Goal: Task Accomplishment & Management: Manage account settings

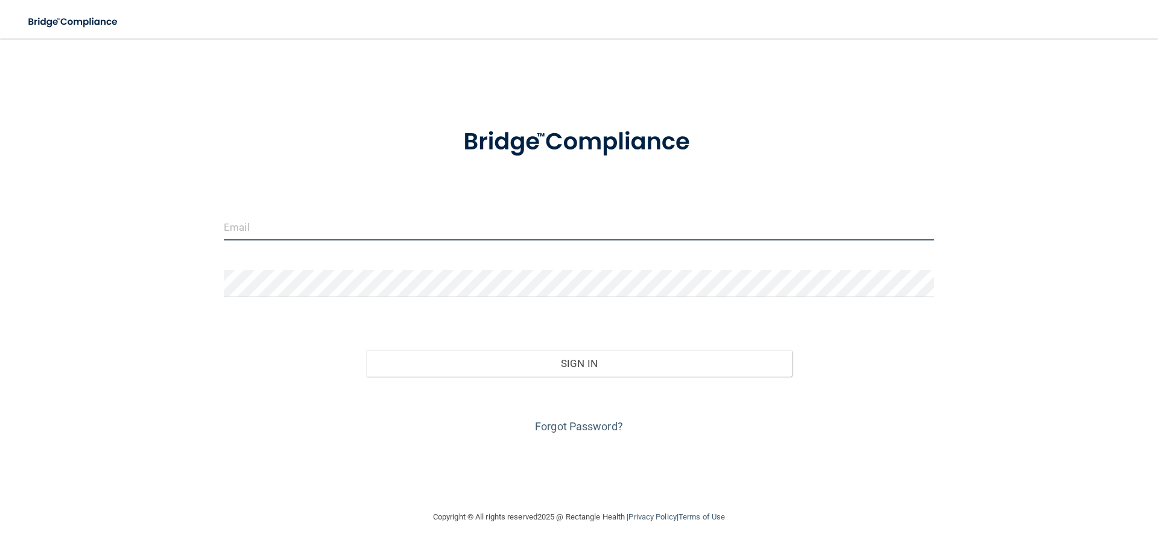
click at [272, 224] on input "email" at bounding box center [579, 226] width 710 height 27
type input "[EMAIL_ADDRESS][DOMAIN_NAME]"
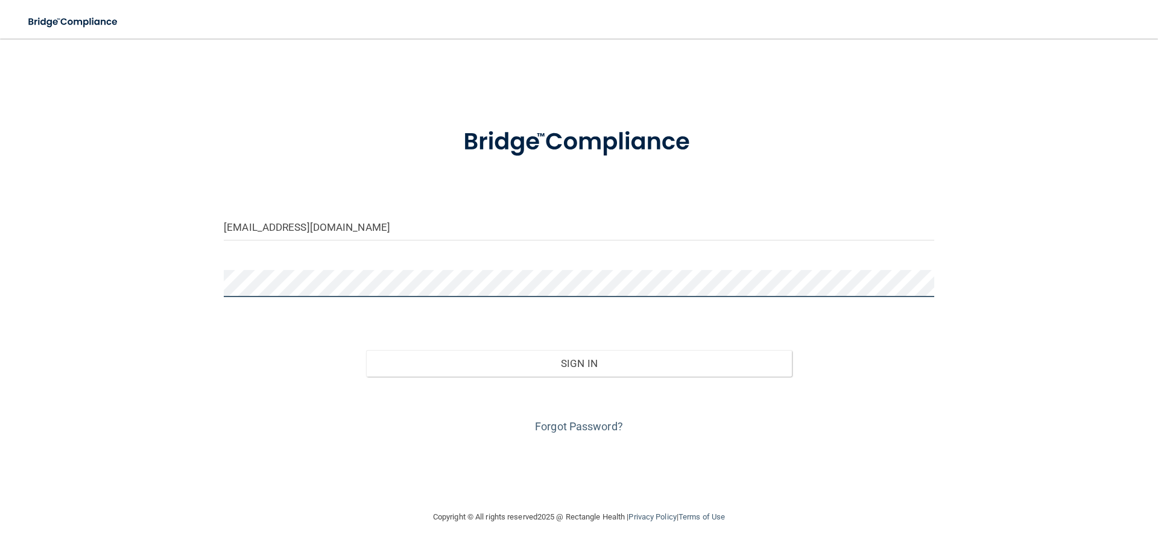
click at [366, 350] on button "Sign In" at bounding box center [579, 363] width 426 height 27
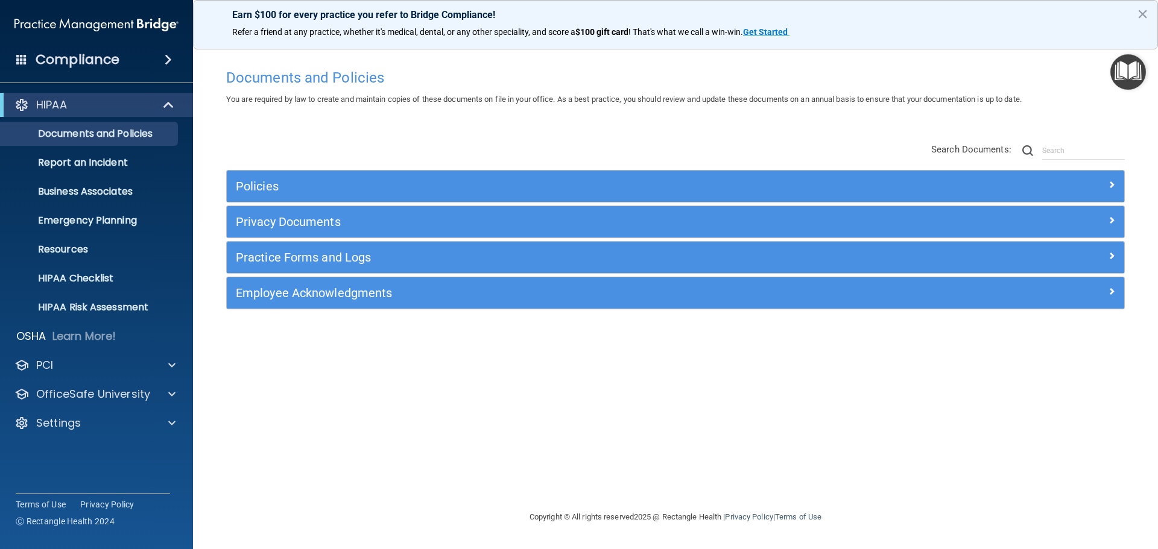
click at [1093, 101] on div "You are required by law to create and maintain copies of these documents on fil…" at bounding box center [675, 99] width 916 height 14
click at [169, 390] on span at bounding box center [171, 394] width 7 height 14
click at [102, 420] on p "HIPAA Training" at bounding box center [57, 423] width 99 height 12
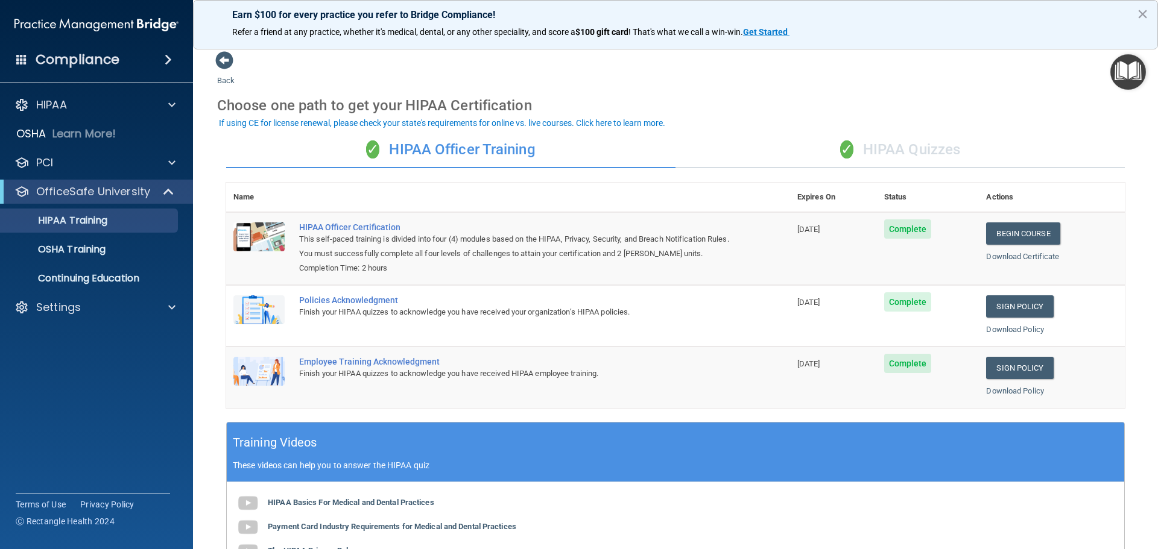
click at [1113, 76] on img "Open Resource Center" at bounding box center [1128, 72] width 36 height 36
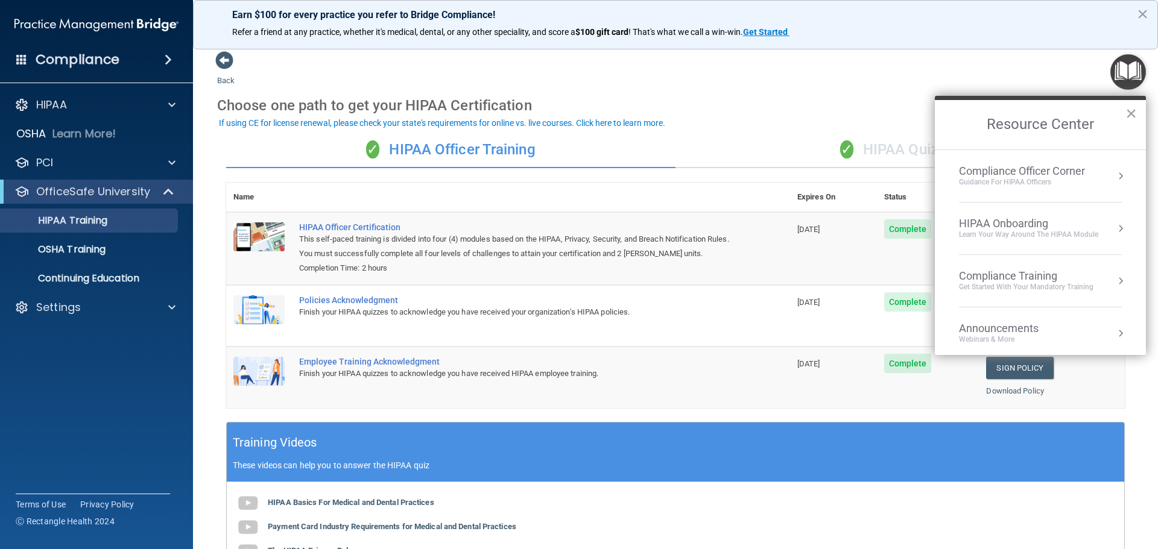
click at [1029, 66] on div "Back Choose one path to get your HIPAA Certification ✓ HIPAA Officer Training ✓…" at bounding box center [675, 400] width 916 height 698
click at [1138, 110] on h2 "Resource Center" at bounding box center [1039, 124] width 211 height 49
click at [116, 254] on div "OSHA Training" at bounding box center [90, 250] width 165 height 12
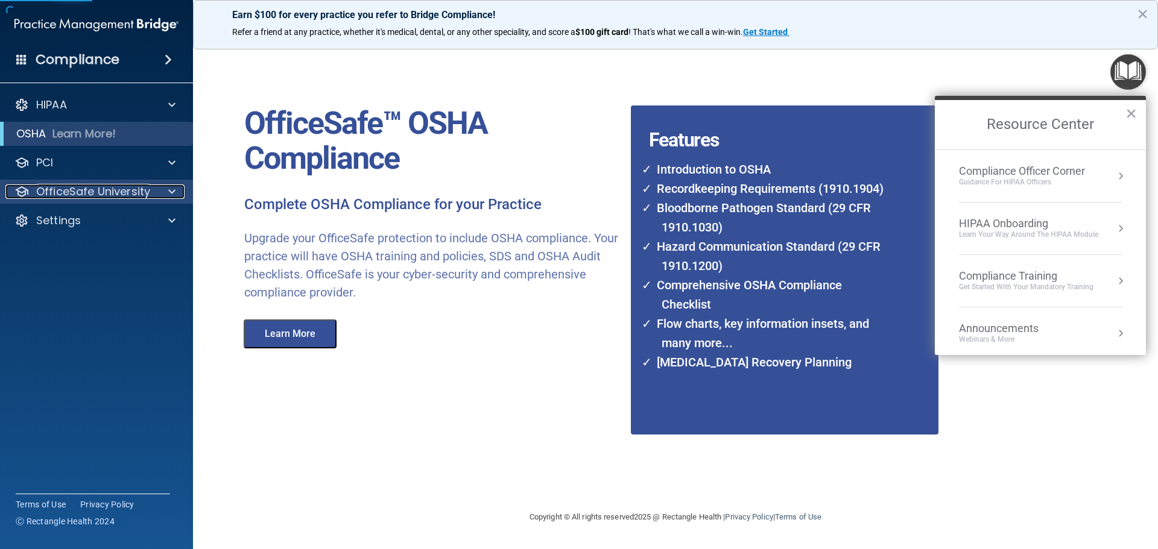
click at [166, 197] on div at bounding box center [170, 191] width 30 height 14
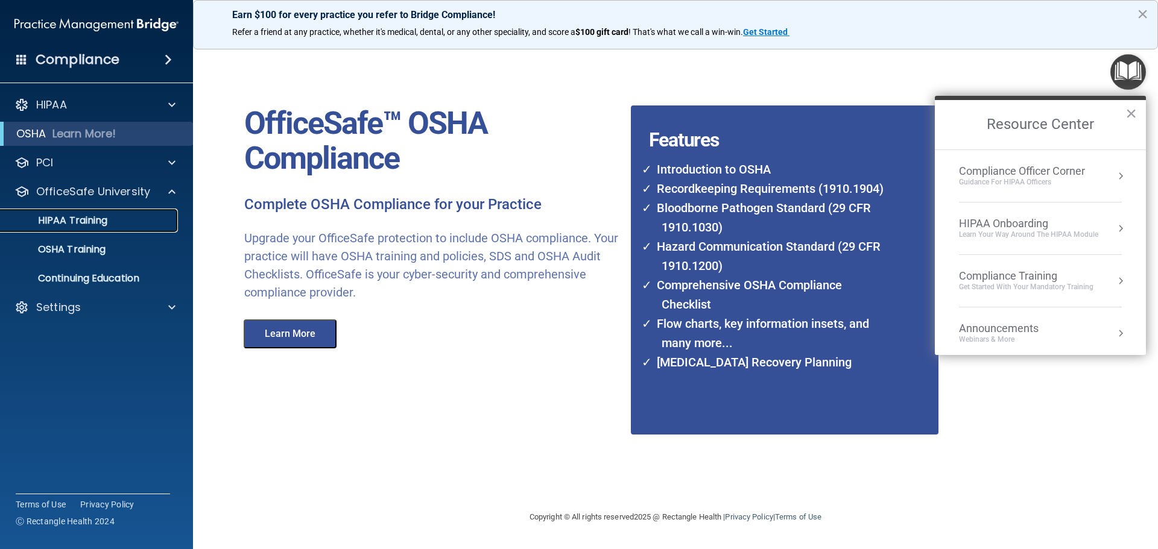
click at [86, 225] on p "HIPAA Training" at bounding box center [57, 221] width 99 height 12
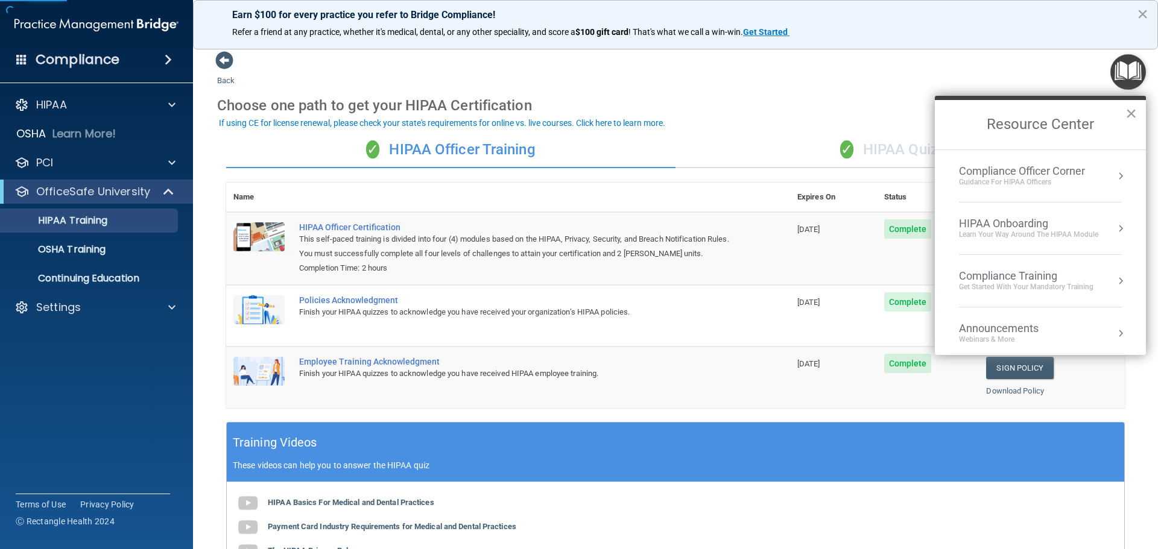
click at [1131, 115] on button "×" at bounding box center [1130, 113] width 11 height 19
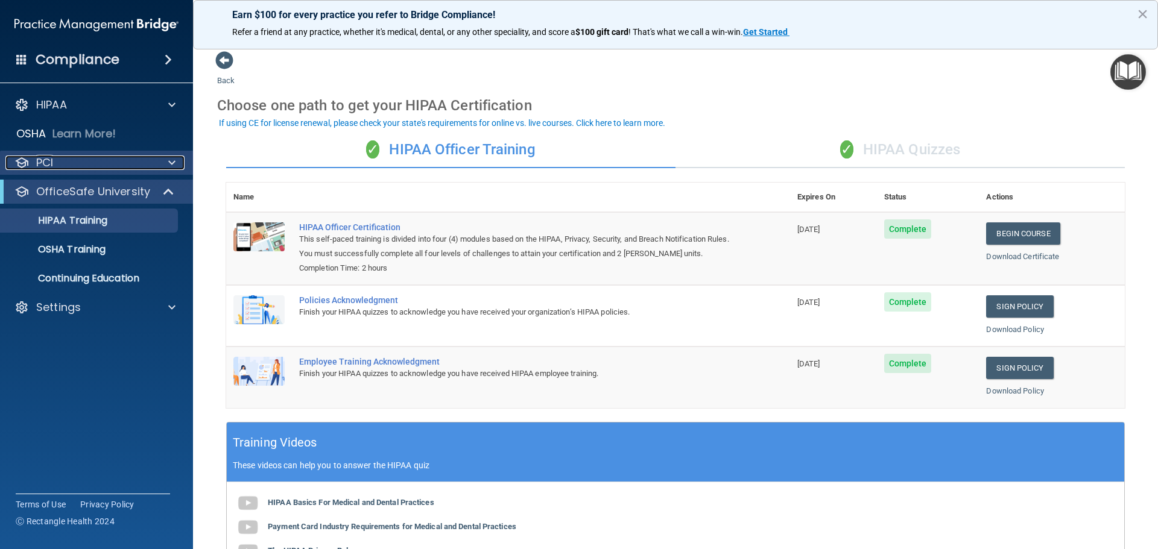
click at [169, 162] on span at bounding box center [171, 163] width 7 height 14
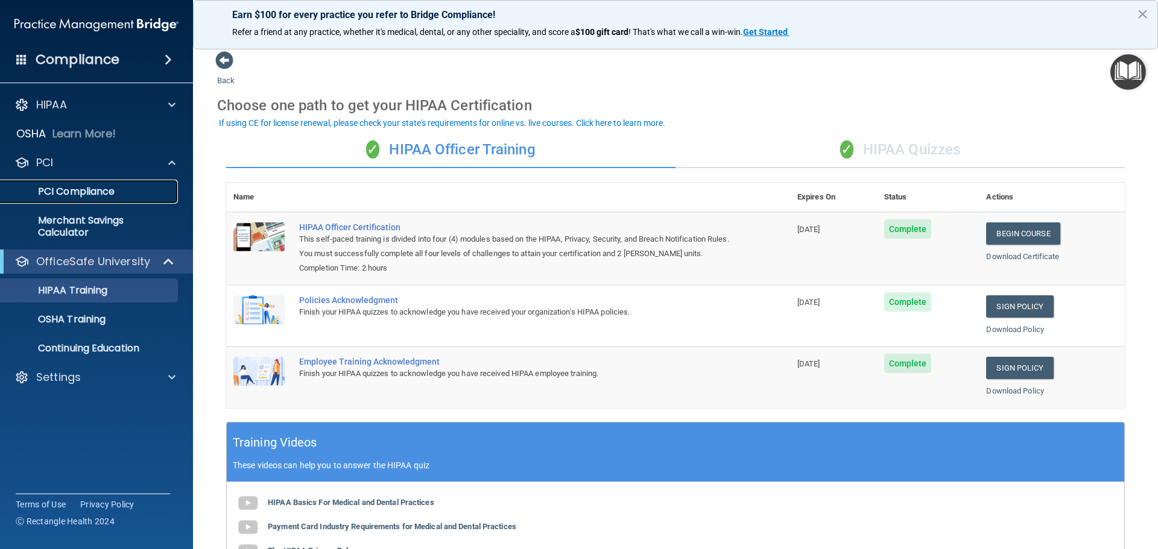
click at [103, 190] on p "PCI Compliance" at bounding box center [90, 192] width 165 height 12
click at [176, 98] on div at bounding box center [170, 105] width 30 height 14
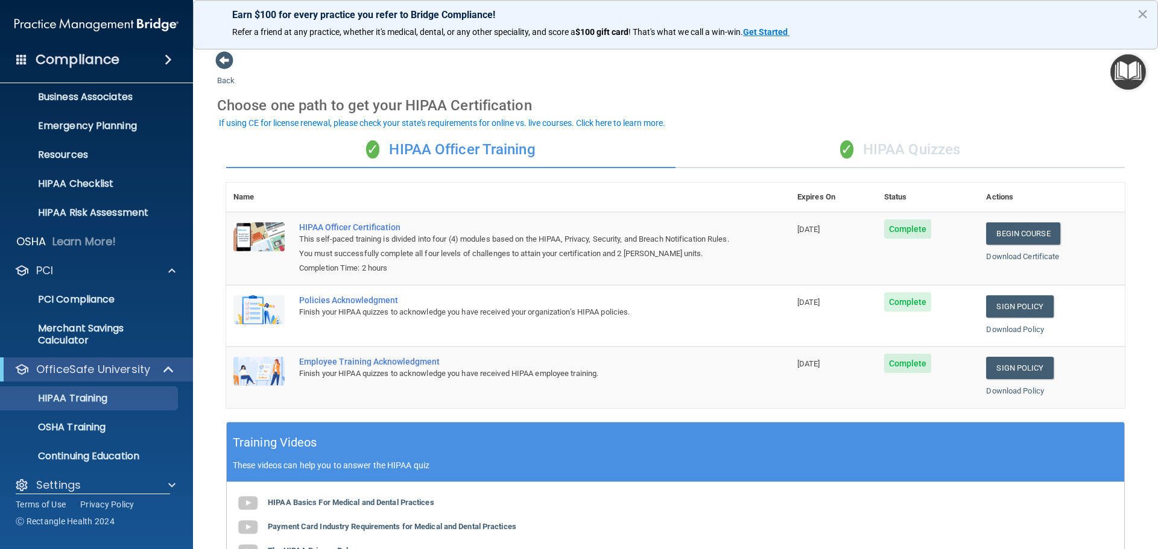
scroll to position [108, 0]
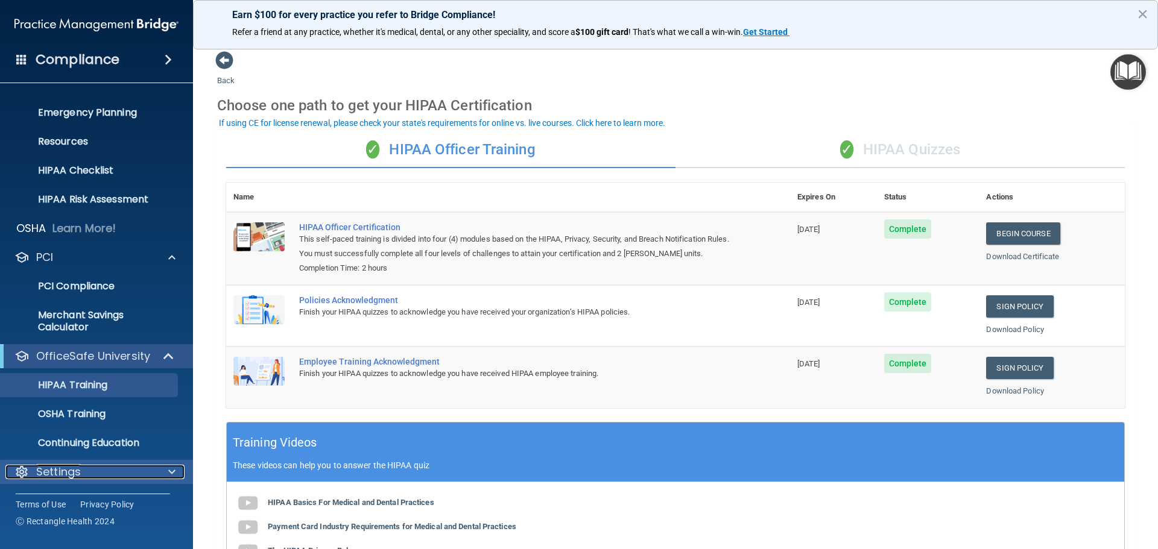
click at [116, 471] on div "Settings" at bounding box center [80, 472] width 150 height 14
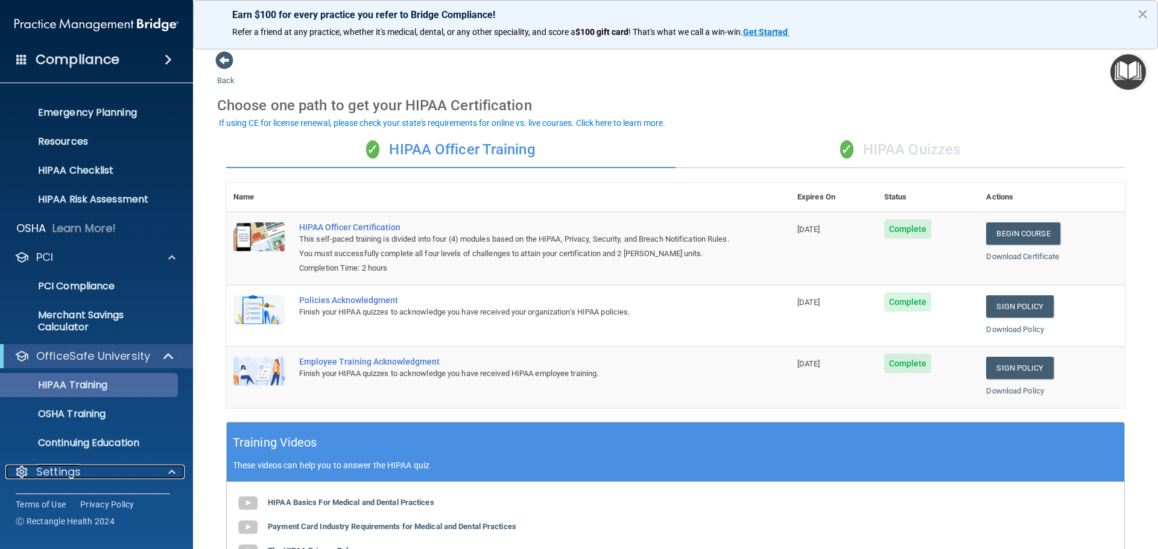
scroll to position [224, 0]
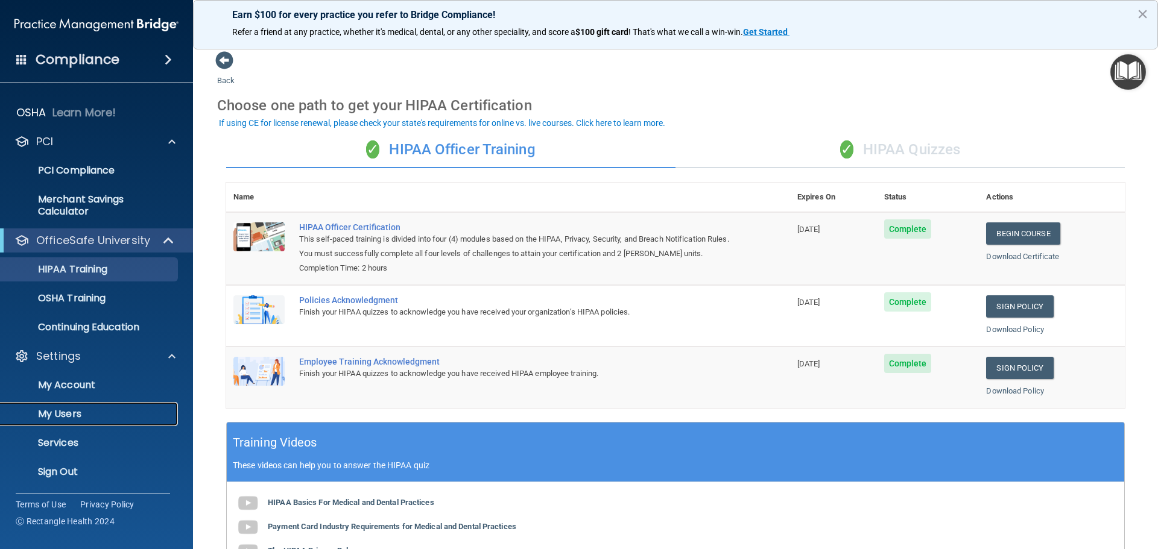
click at [76, 416] on p "My Users" at bounding box center [90, 414] width 165 height 12
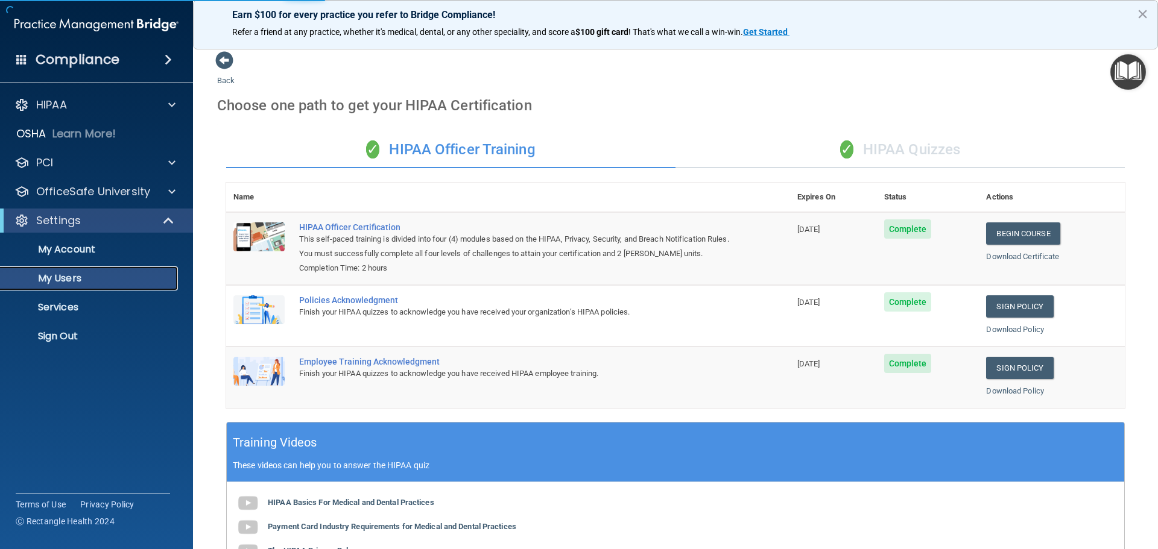
select select "20"
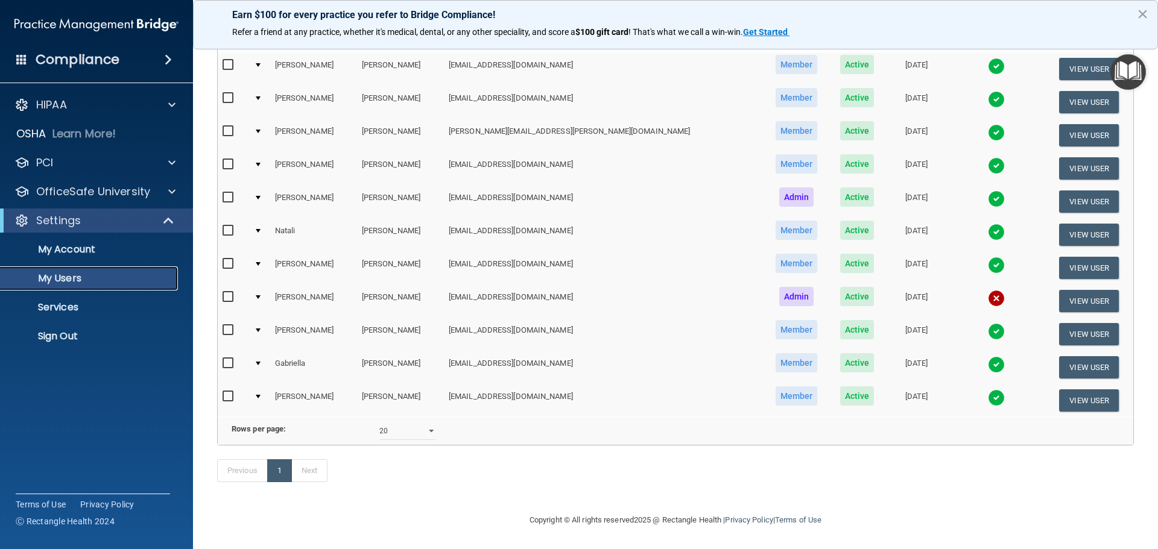
scroll to position [150, 0]
click at [988, 290] on img at bounding box center [996, 298] width 17 height 17
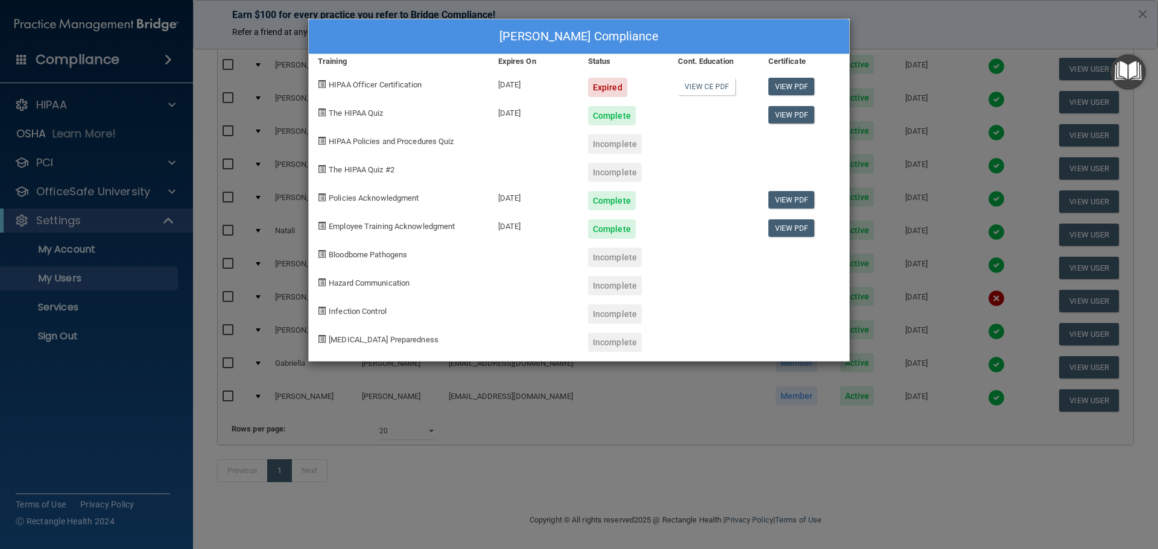
drag, startPoint x: 538, startPoint y: 114, endPoint x: 496, endPoint y: 102, distance: 43.7
click at [496, 102] on div "[DATE]" at bounding box center [534, 111] width 90 height 28
copy div "[DATE]"
click at [903, 137] on div "[PERSON_NAME] Compliance Training Expires On Status Cont. Education Certificate…" at bounding box center [579, 274] width 1158 height 549
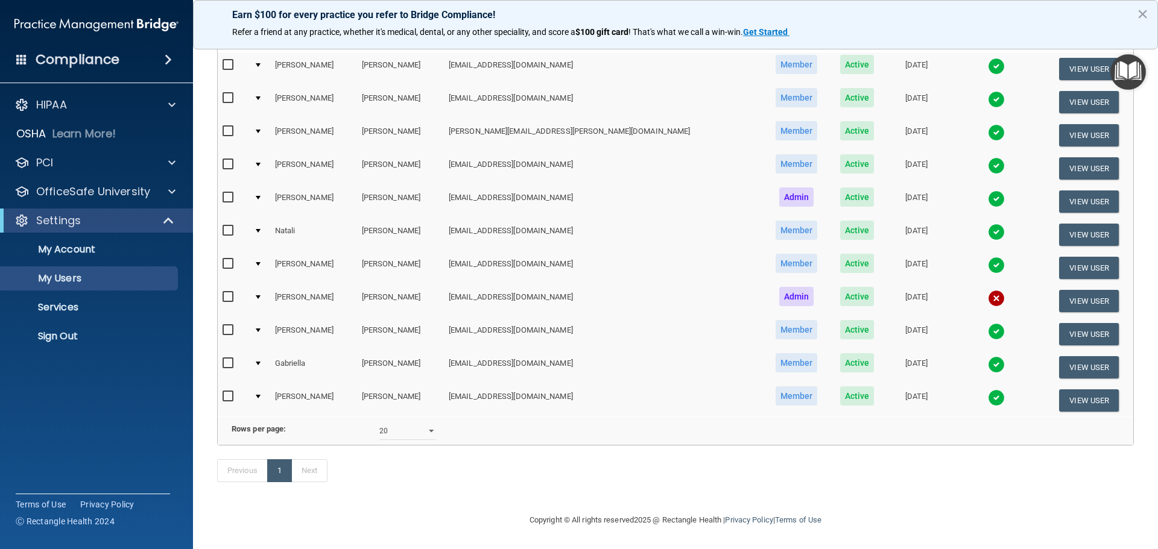
scroll to position [0, 0]
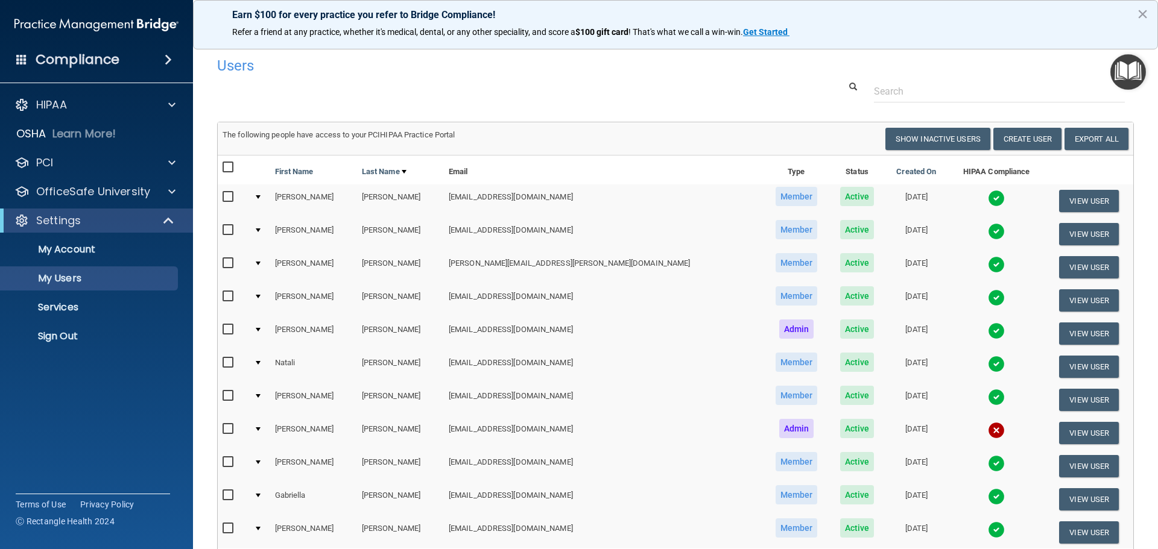
click at [988, 198] on img at bounding box center [996, 198] width 17 height 17
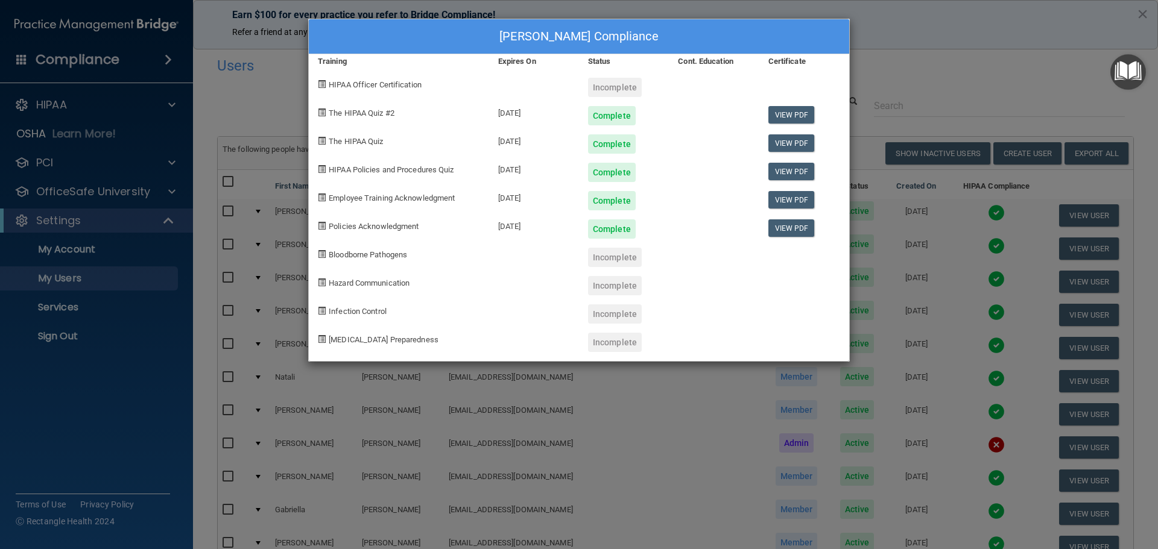
click at [527, 109] on div "[DATE]" at bounding box center [534, 111] width 90 height 28
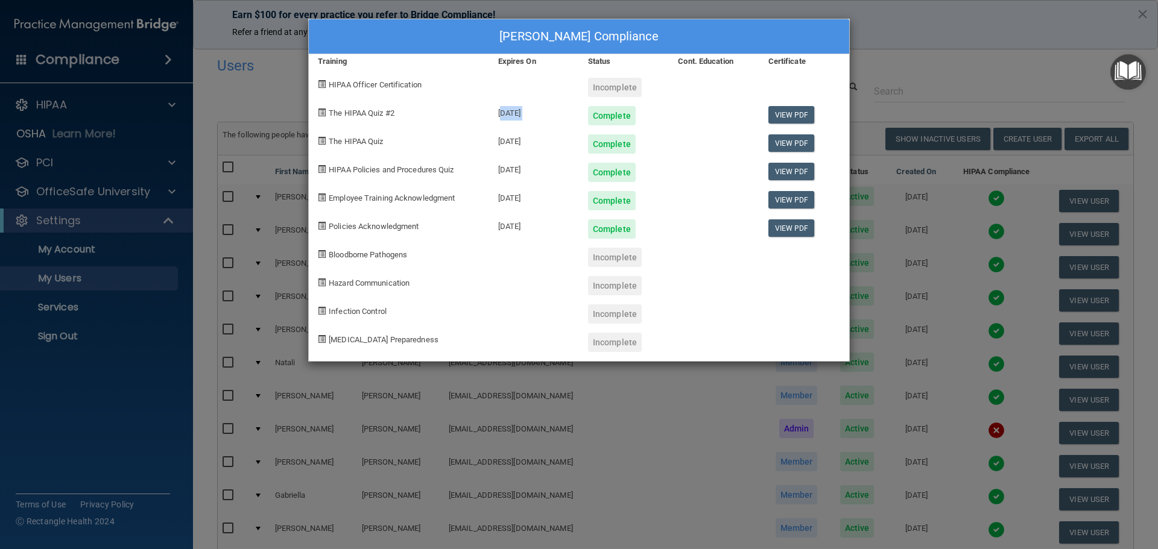
copy div "[DATE]"
click at [921, 200] on div "[PERSON_NAME] Compliance Training Expires On Status Cont. Education Certificate…" at bounding box center [579, 274] width 1158 height 549
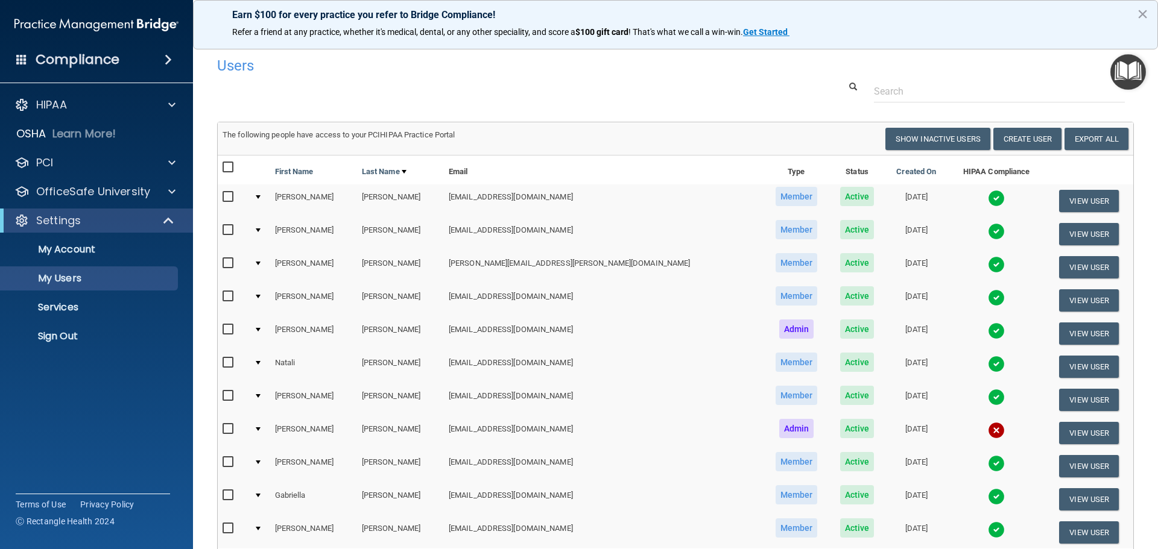
click at [988, 233] on img at bounding box center [996, 231] width 17 height 17
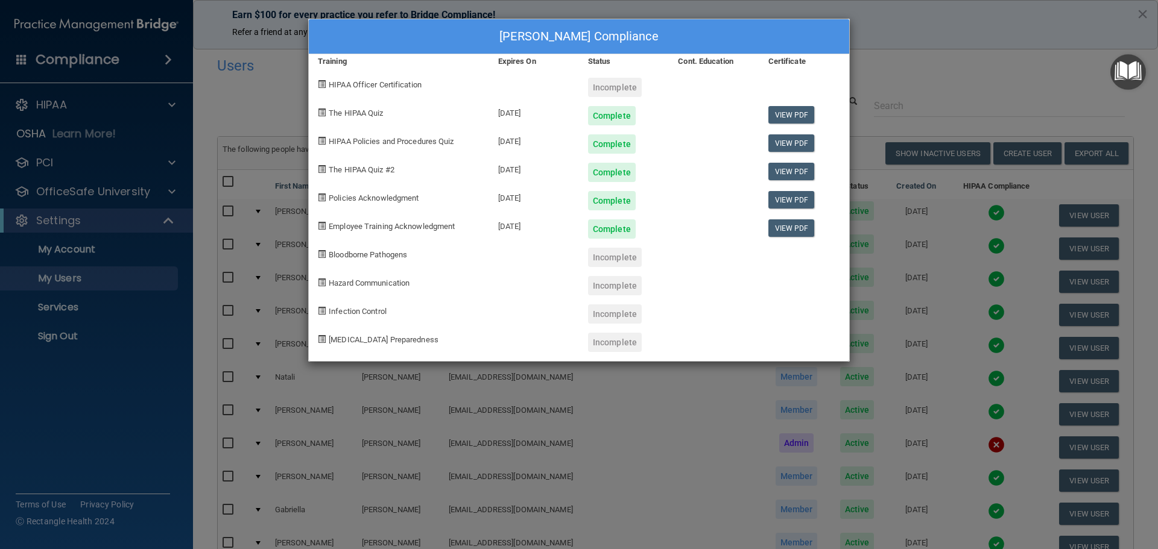
click at [510, 113] on div "[DATE]" at bounding box center [534, 111] width 90 height 28
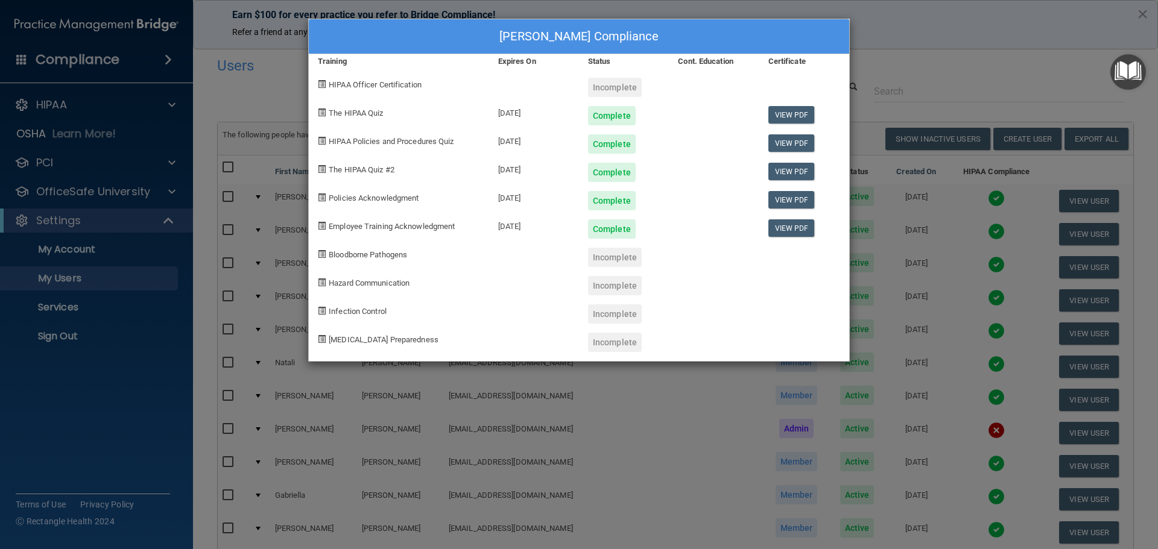
click at [506, 113] on div "[DATE]" at bounding box center [534, 111] width 90 height 28
click at [505, 113] on div "[DATE]" at bounding box center [534, 111] width 90 height 28
copy div "[DATE]"
click at [536, 419] on div "[PERSON_NAME] Compliance Training Expires On Status Cont. Education Certificate…" at bounding box center [579, 274] width 1158 height 549
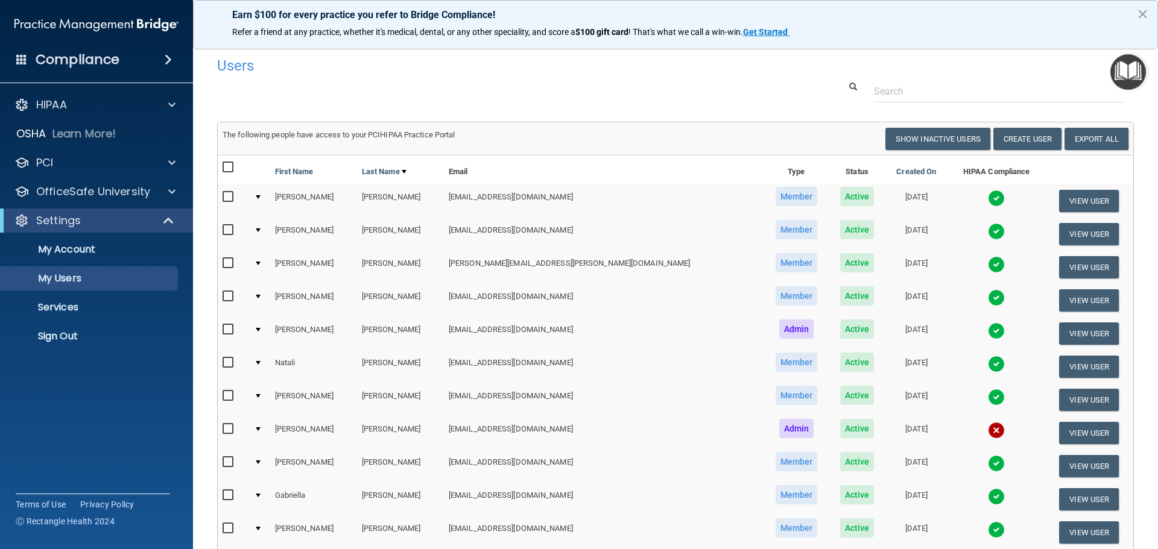
click at [230, 298] on input "checkbox" at bounding box center [229, 297] width 14 height 10
checkbox input "true"
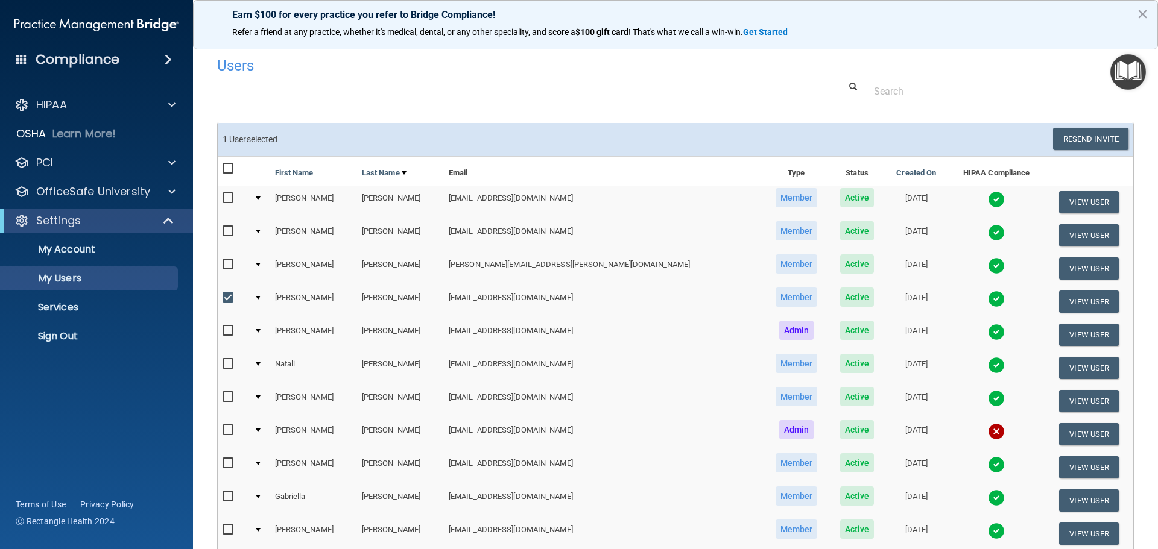
click at [262, 295] on td at bounding box center [259, 301] width 20 height 33
click at [260, 297] on div at bounding box center [258, 298] width 5 height 4
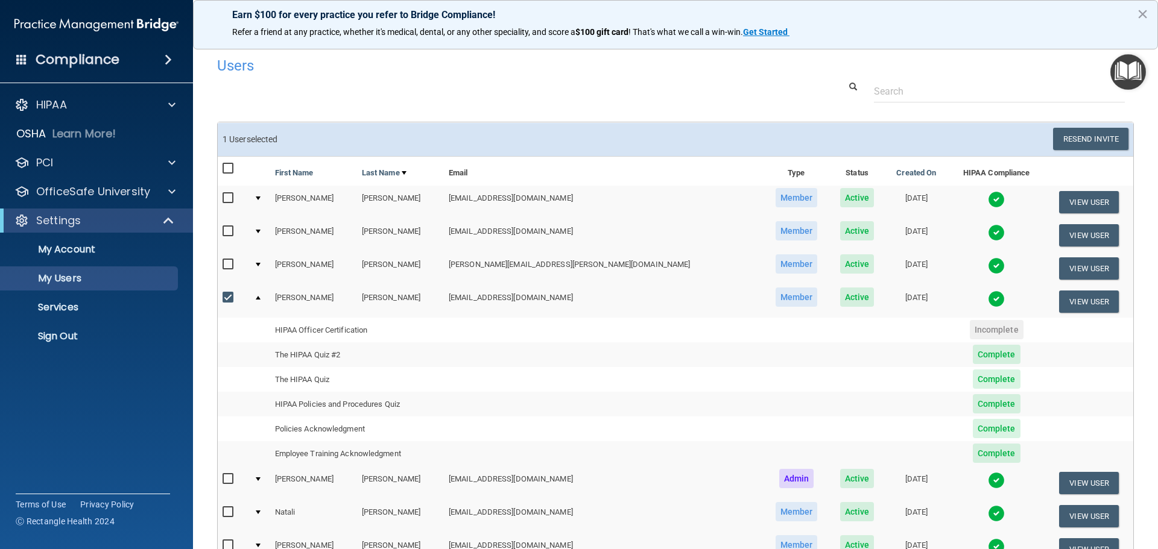
click at [266, 297] on td at bounding box center [259, 301] width 20 height 33
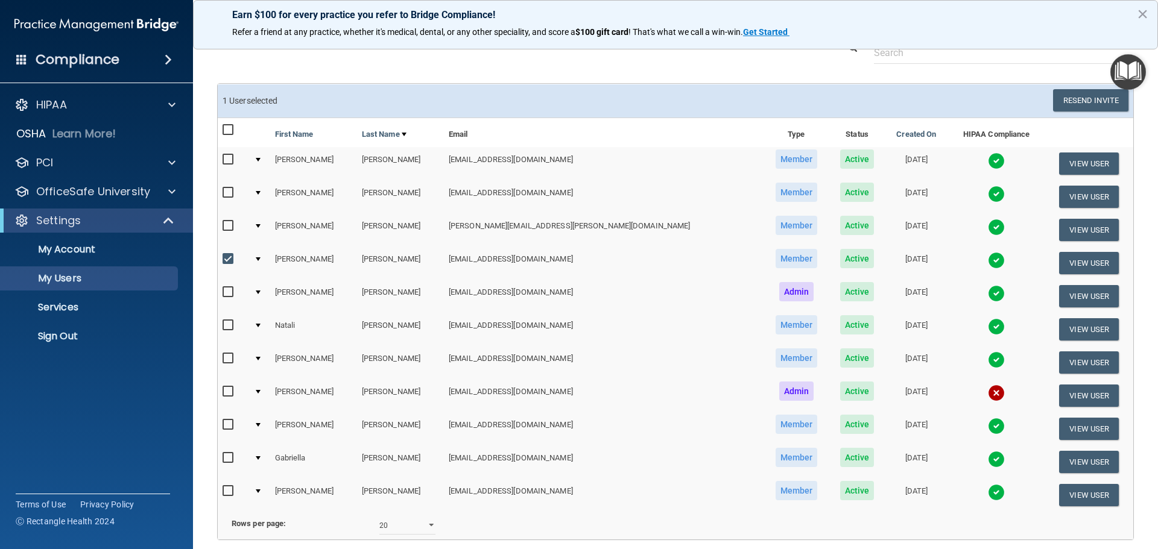
scroll to position [60, 0]
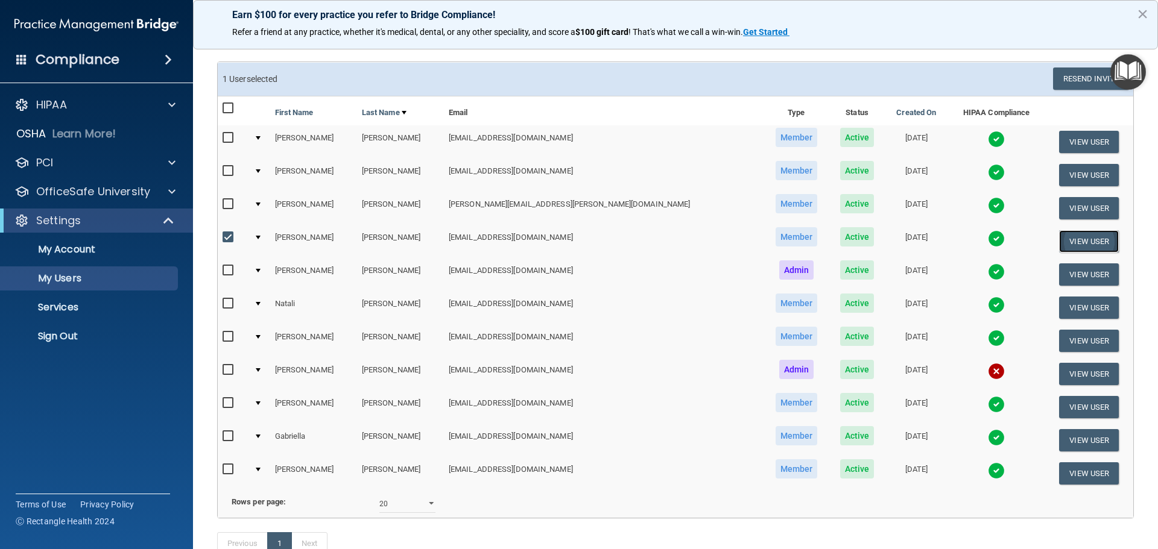
click at [1077, 241] on button "View User" at bounding box center [1089, 241] width 60 height 22
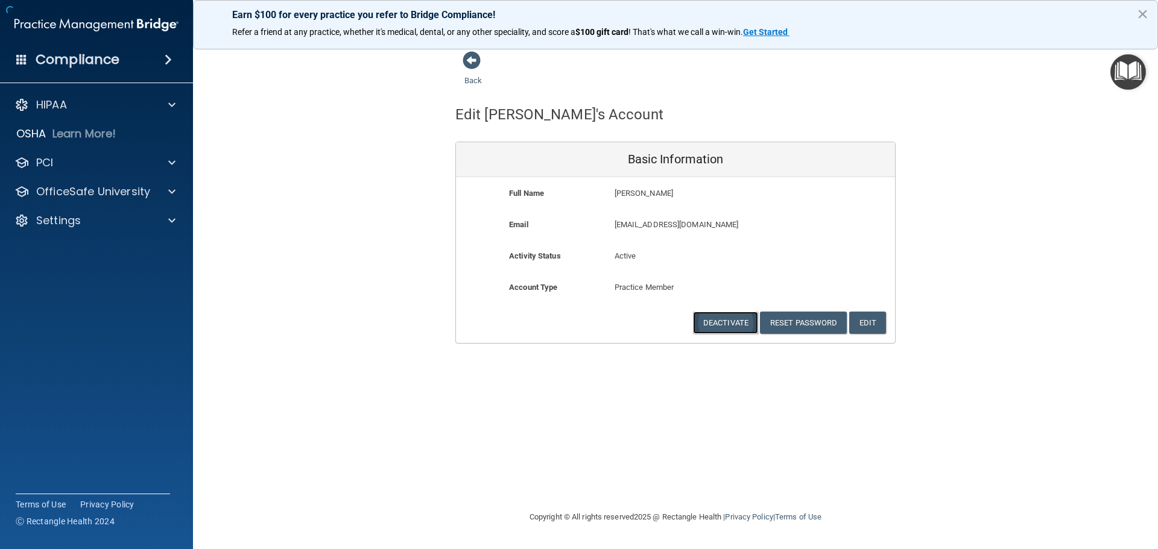
click at [728, 320] on button "Deactivate" at bounding box center [725, 323] width 65 height 22
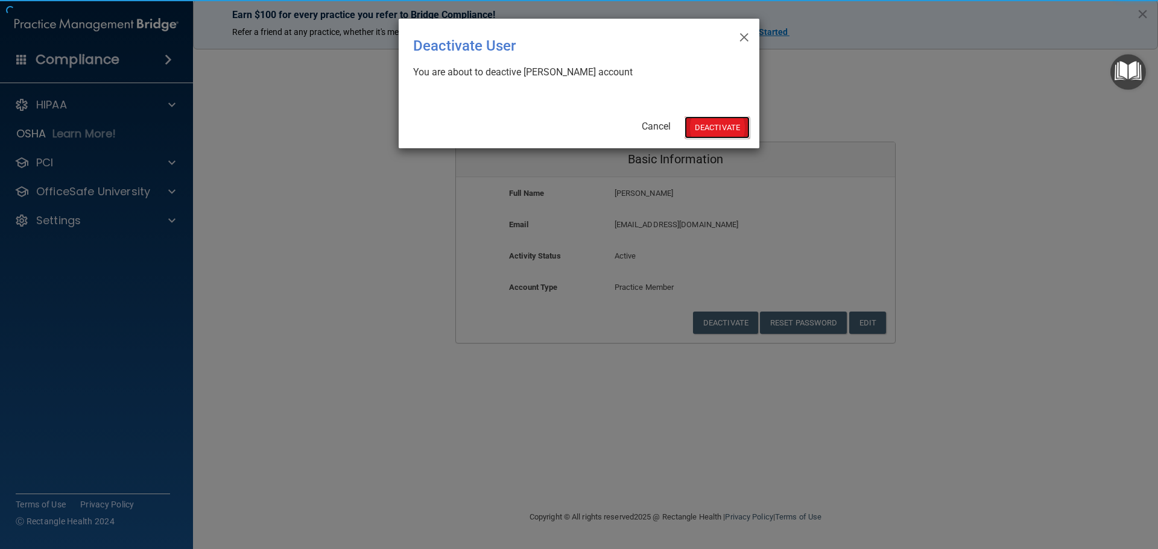
click at [705, 119] on button "Deactivate" at bounding box center [716, 127] width 65 height 22
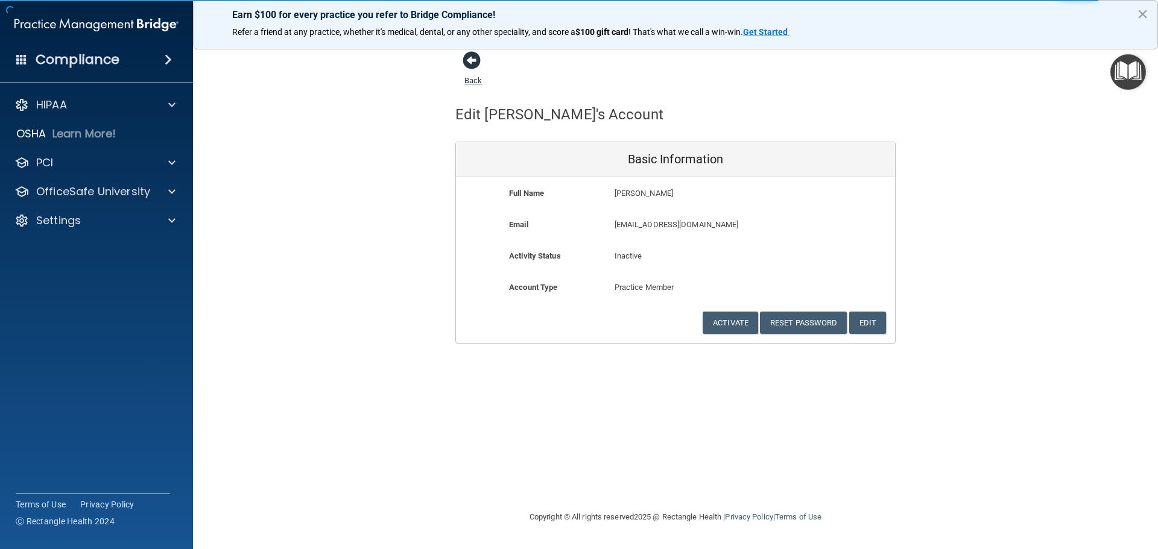
click at [471, 54] on span at bounding box center [471, 60] width 18 height 18
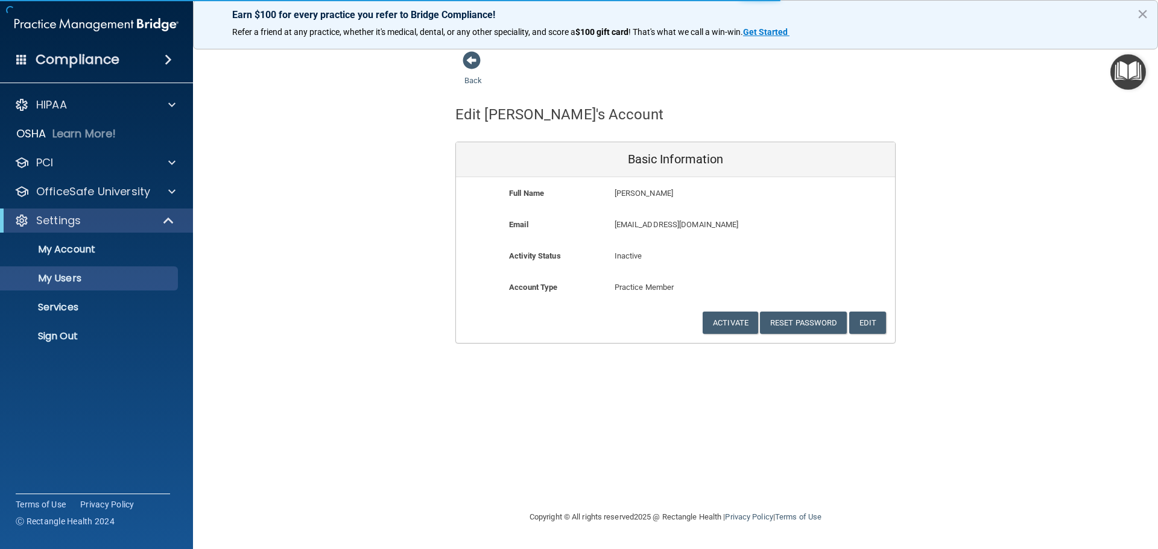
select select "20"
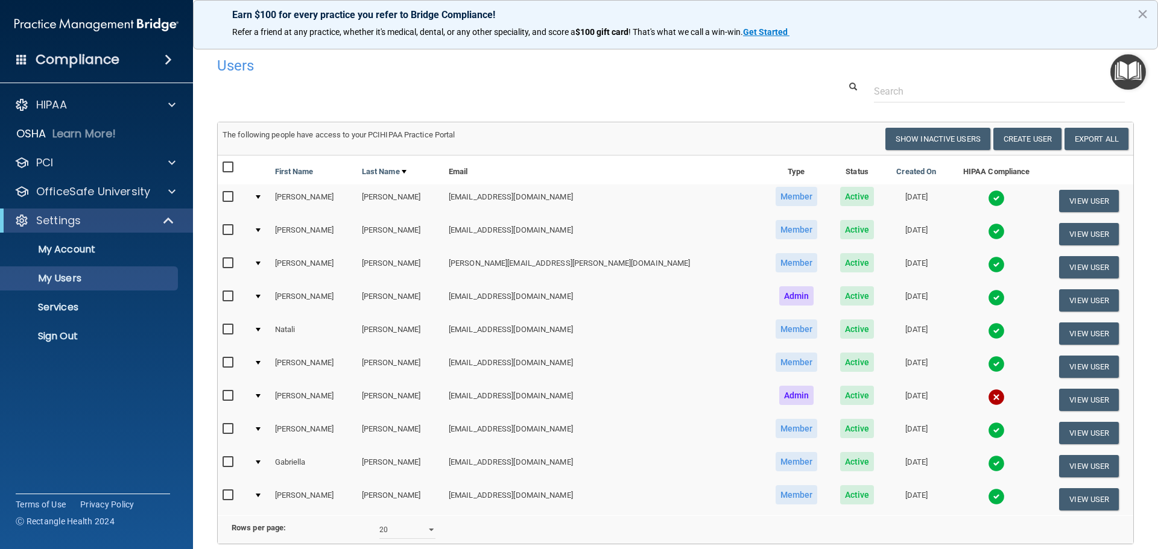
click at [262, 263] on td at bounding box center [259, 267] width 20 height 33
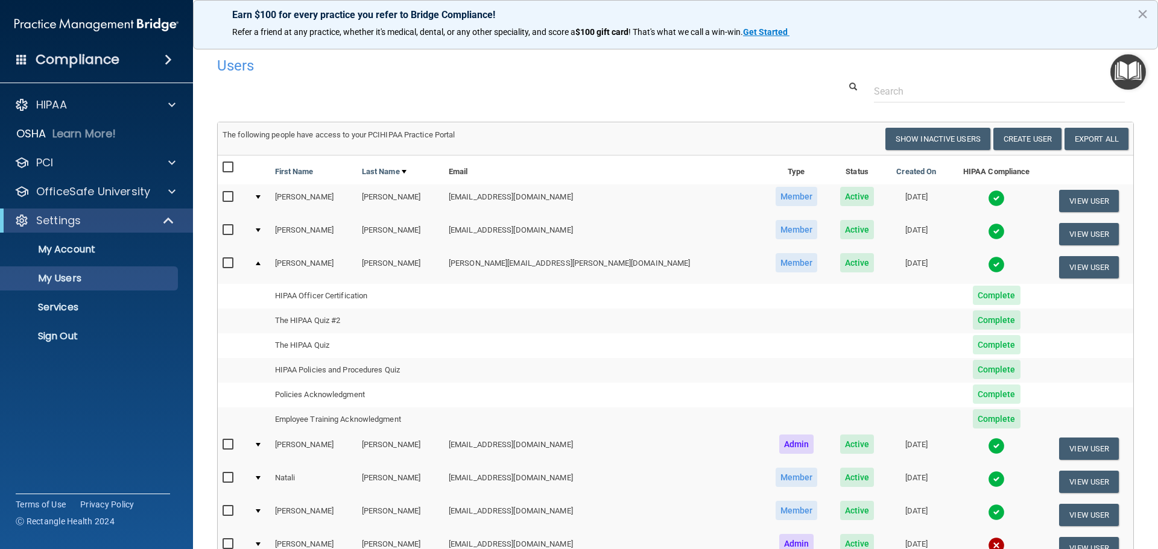
click at [988, 263] on img at bounding box center [996, 264] width 17 height 17
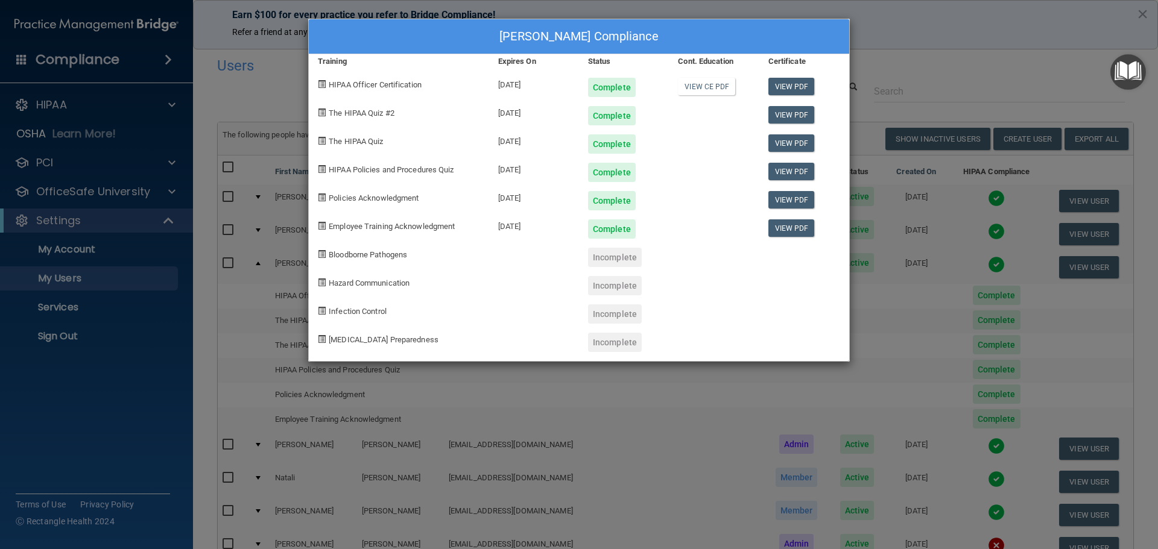
drag, startPoint x: 546, startPoint y: 114, endPoint x: 488, endPoint y: 113, distance: 57.9
click at [488, 113] on div "The HIPAA Quiz #2 02/25/2026 Complete View PDF" at bounding box center [579, 111] width 540 height 28
copy div "02/25/2026"
click at [506, 138] on div "02/25/2026" at bounding box center [534, 139] width 90 height 28
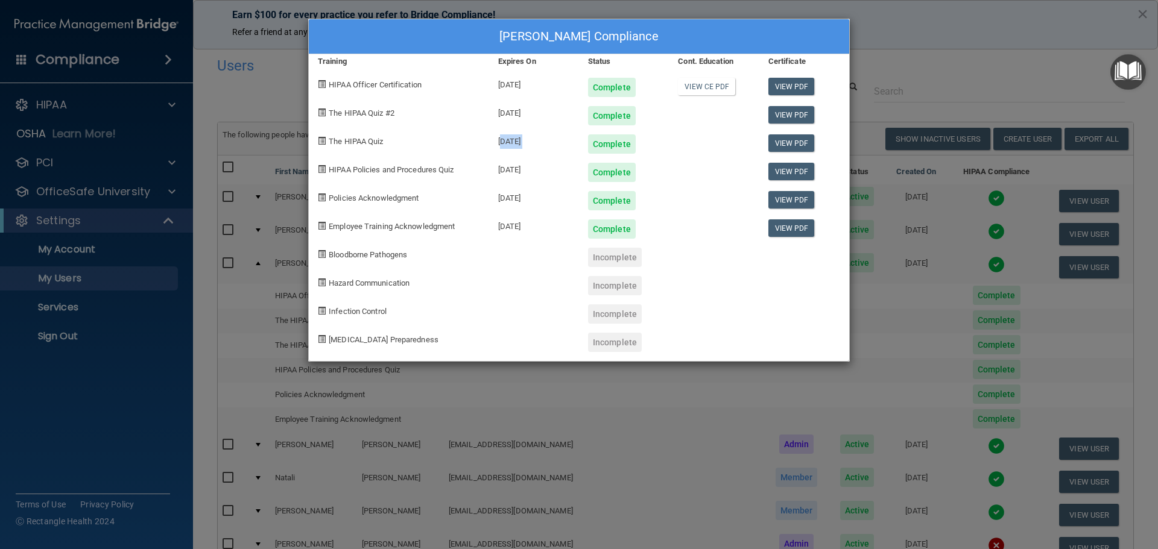
click at [506, 138] on div "02/25/2026" at bounding box center [534, 139] width 90 height 28
copy div "02/25/2026"
click at [622, 466] on div "Itzel Delao's Compliance Training Expires On Status Cont. Education Certificate…" at bounding box center [579, 274] width 1158 height 549
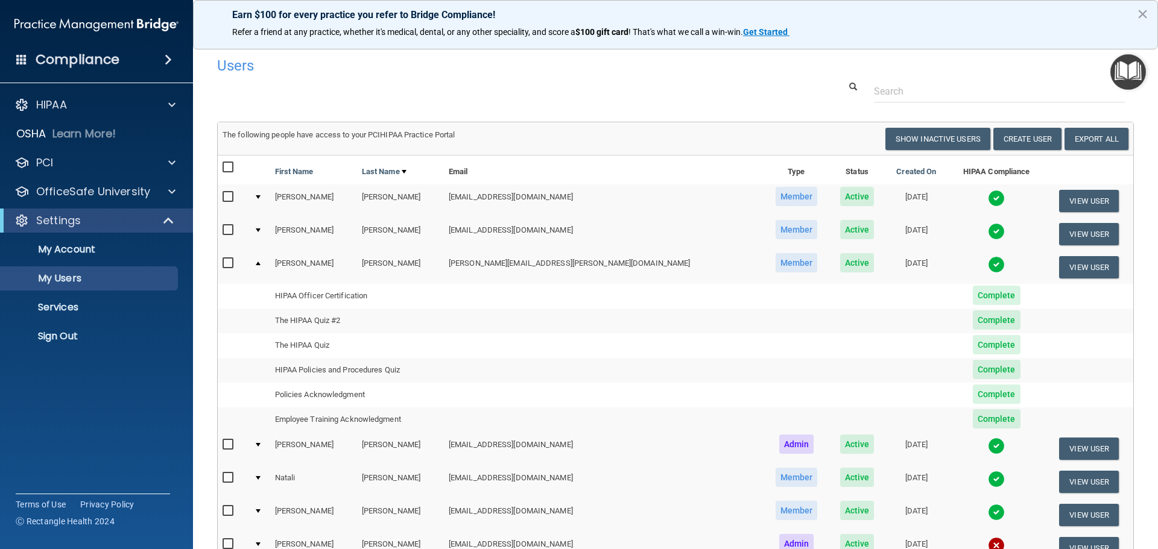
click at [260, 265] on div at bounding box center [258, 264] width 5 height 4
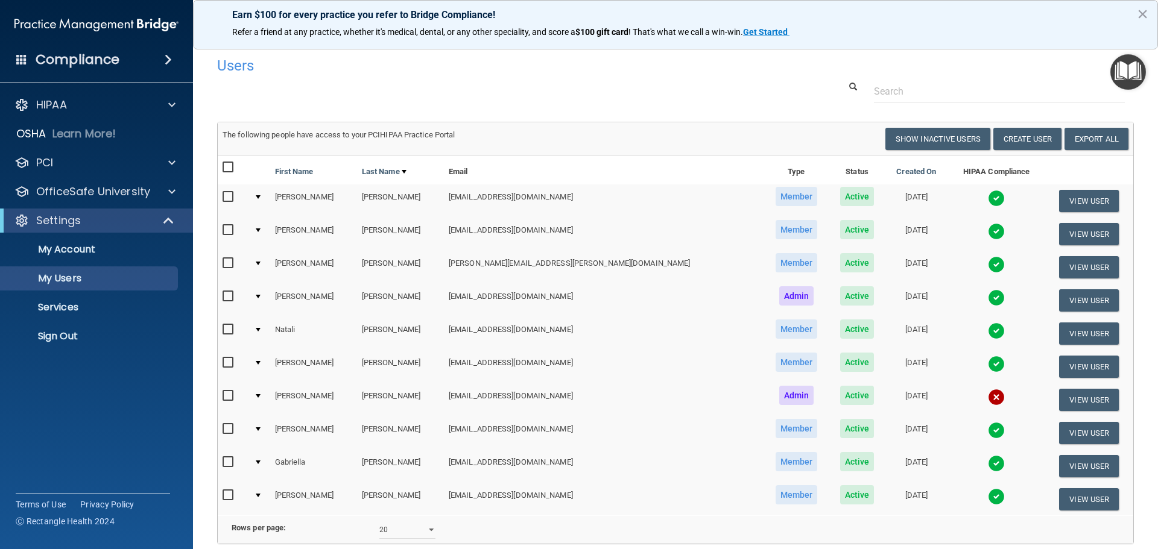
click at [988, 326] on img at bounding box center [996, 331] width 17 height 17
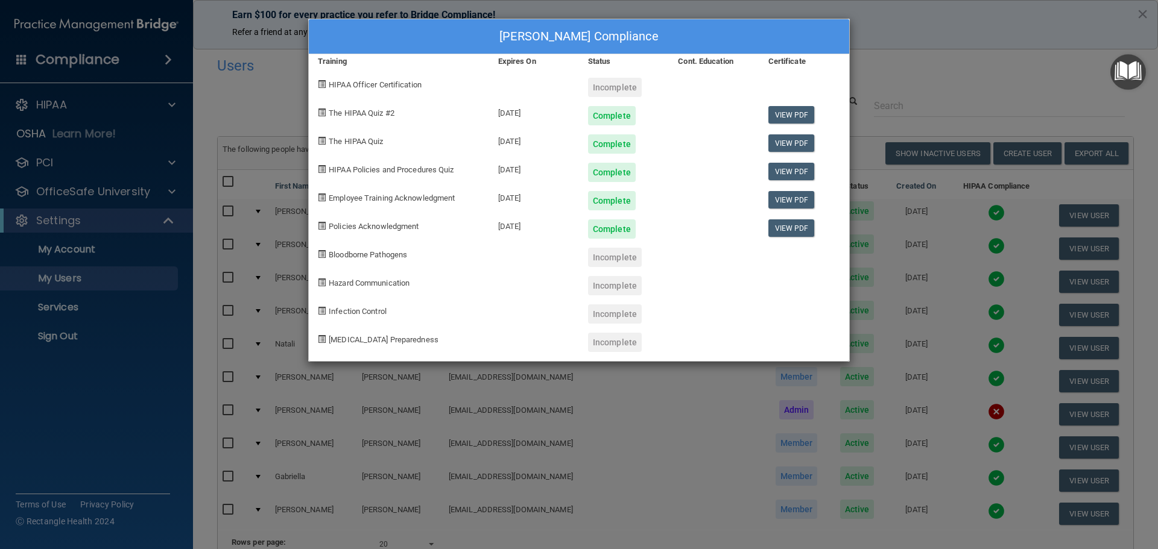
click at [508, 113] on div "02/25/2026" at bounding box center [534, 111] width 90 height 28
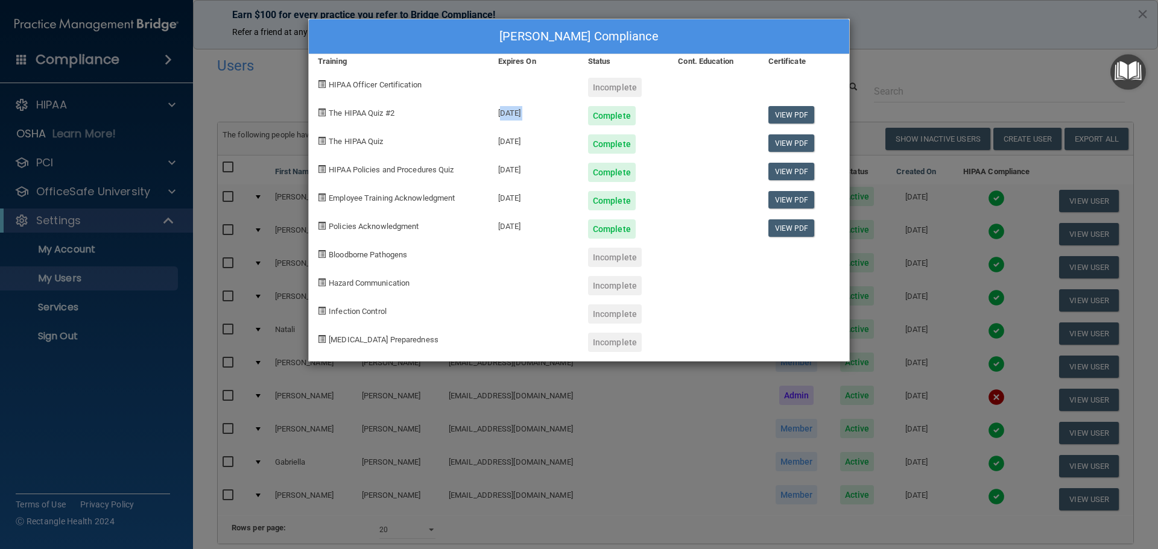
copy div "02/25/2026"
click at [564, 423] on div "Natali Lopez's Compliance Training Expires On Status Cont. Education Certificat…" at bounding box center [579, 274] width 1158 height 549
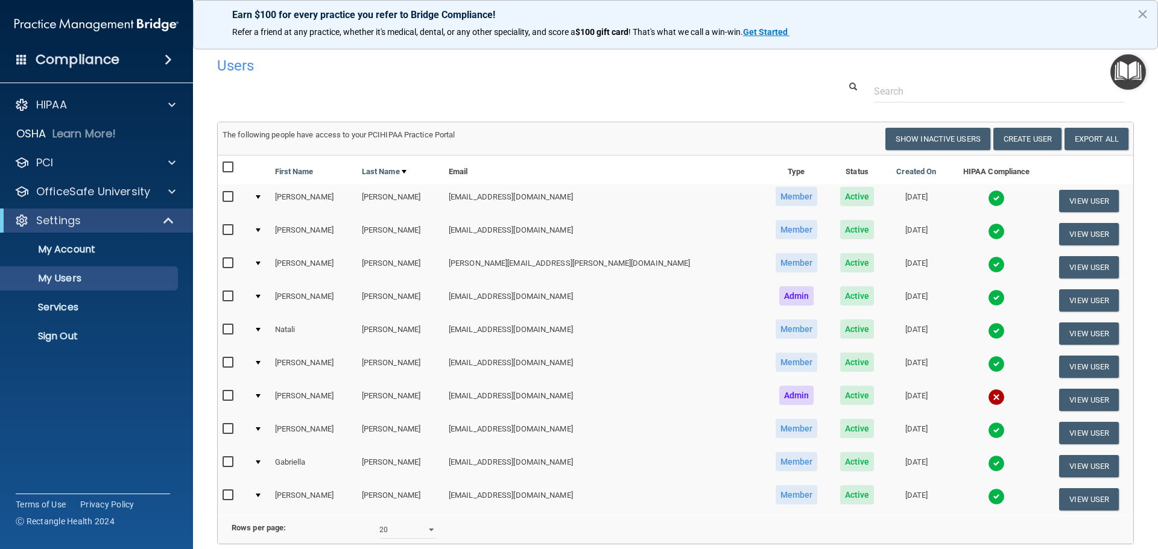
click at [988, 433] on img at bounding box center [996, 430] width 17 height 17
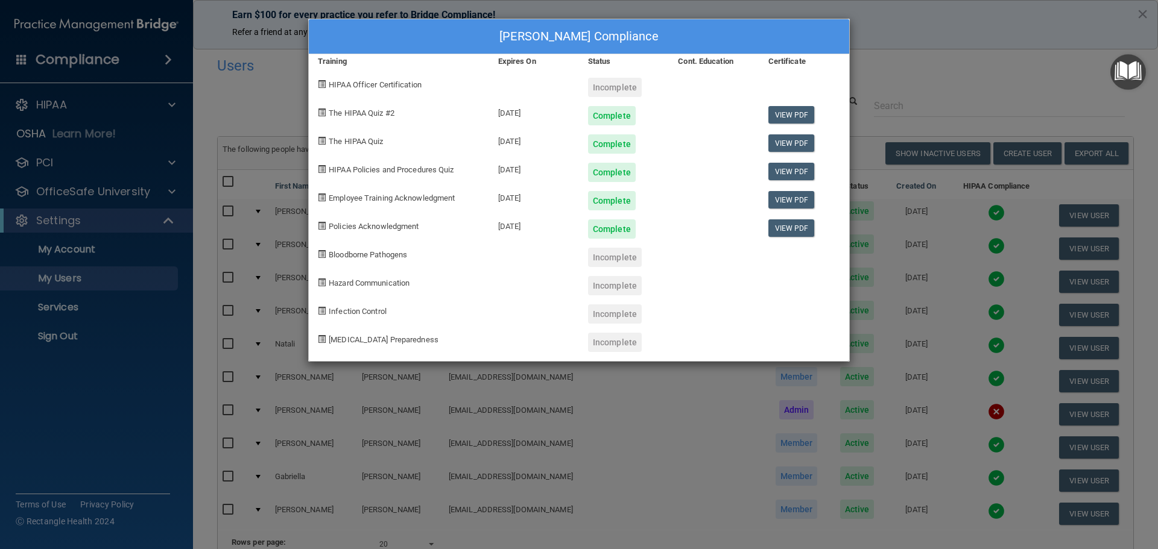
click at [514, 113] on div "02/14/2026" at bounding box center [534, 111] width 90 height 28
copy div "02/14/2026"
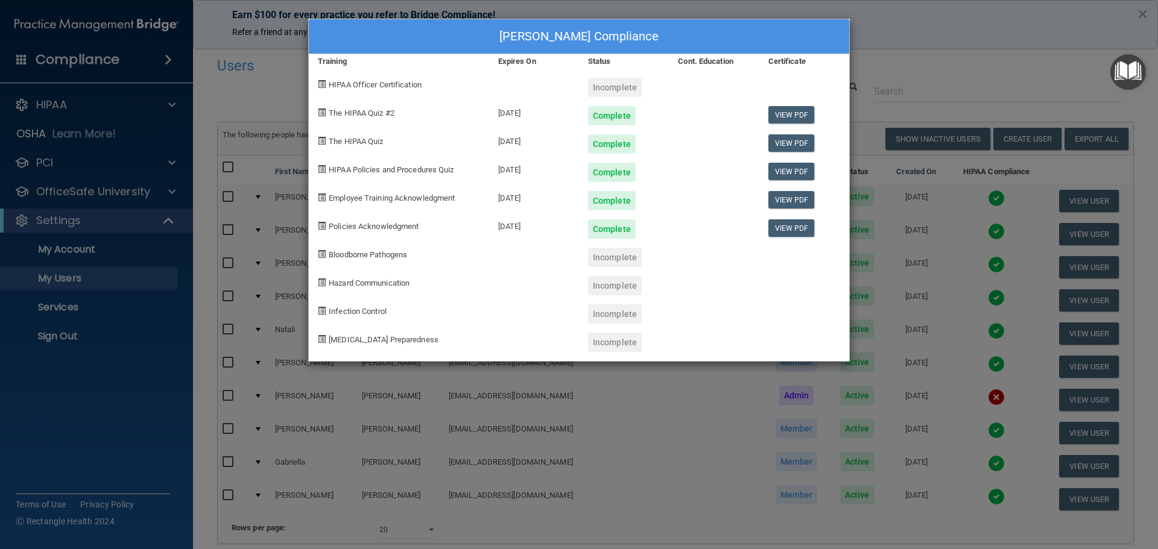
click at [649, 439] on div "Sara Nunez's Compliance Training Expires On Status Cont. Education Certificate …" at bounding box center [579, 274] width 1158 height 549
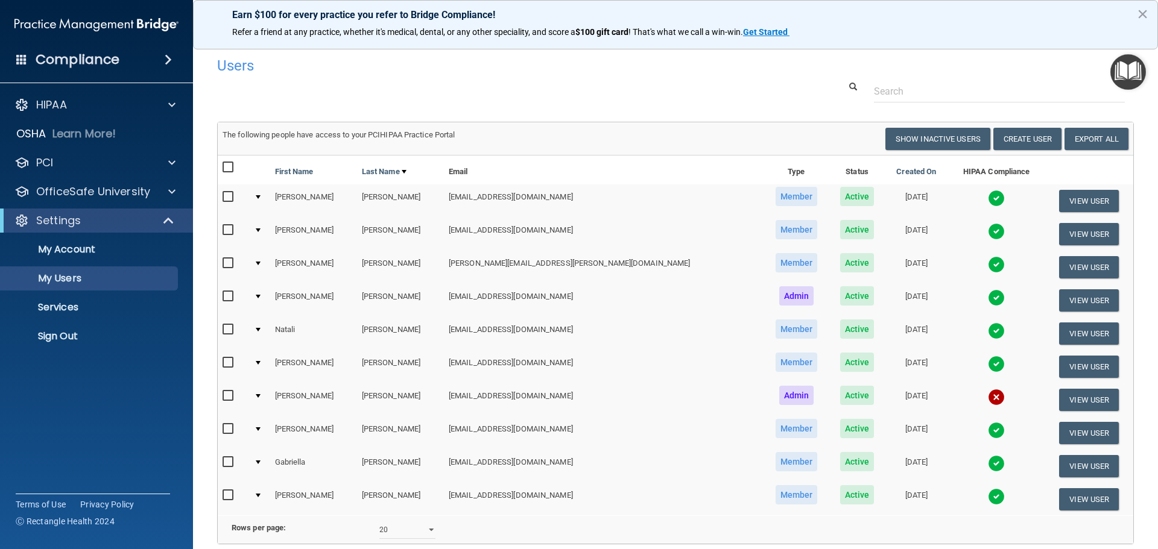
click at [988, 464] on img at bounding box center [996, 463] width 17 height 17
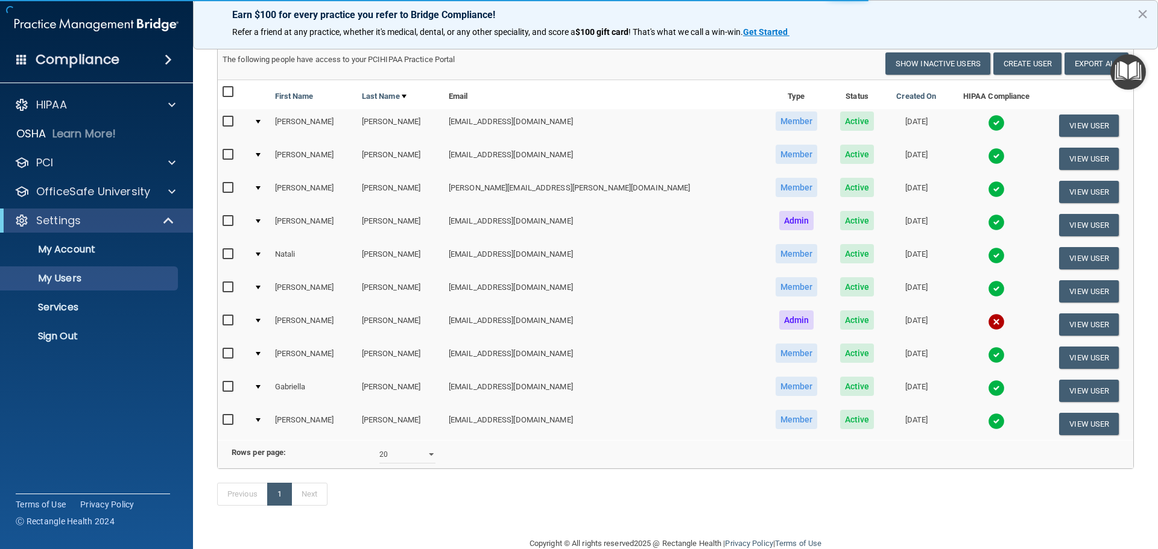
scroll to position [121, 0]
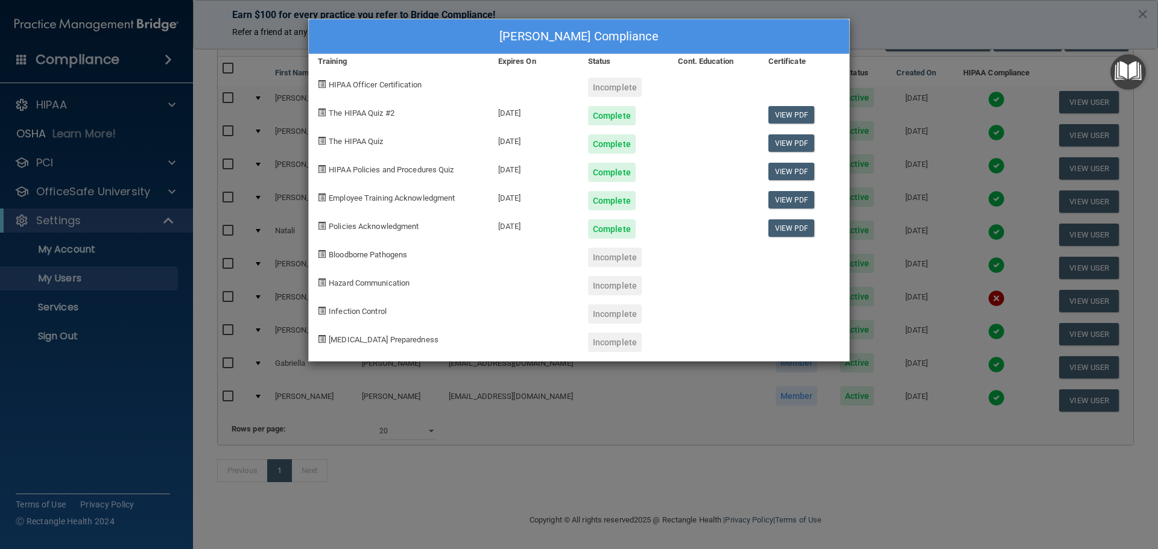
click at [514, 112] on div "02/24/2026" at bounding box center [534, 111] width 90 height 28
click at [519, 144] on div "02/24/2026" at bounding box center [534, 139] width 90 height 28
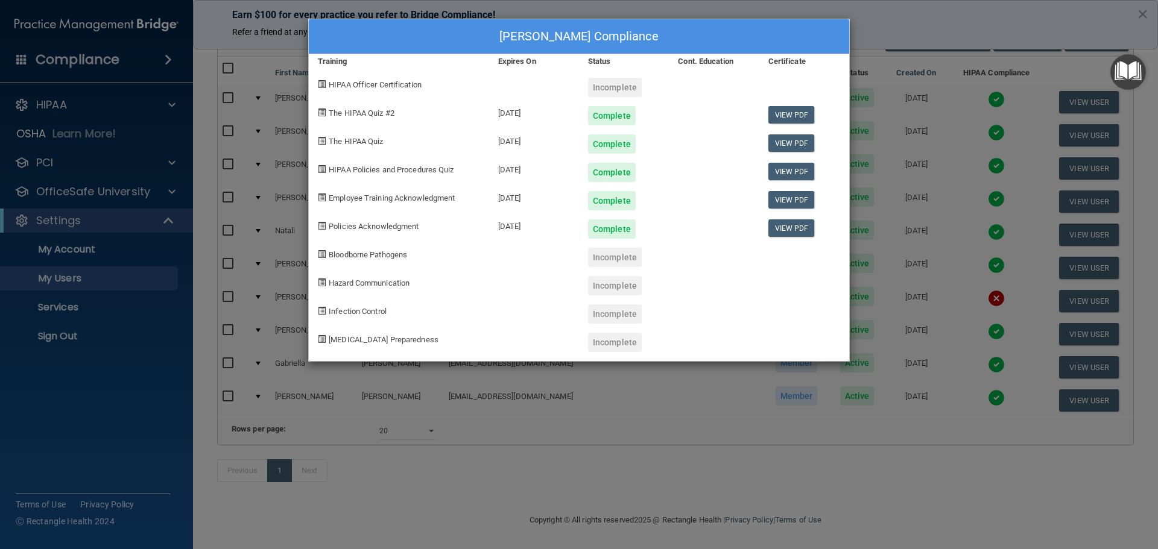
click at [519, 144] on div "02/24/2026" at bounding box center [534, 139] width 90 height 28
click at [519, 143] on div "02/24/2026" at bounding box center [534, 139] width 90 height 28
copy div "02/24/2026"
click at [638, 484] on div "Gabriella Ornelas's Compliance Training Expires On Status Cont. Education Certi…" at bounding box center [579, 274] width 1158 height 549
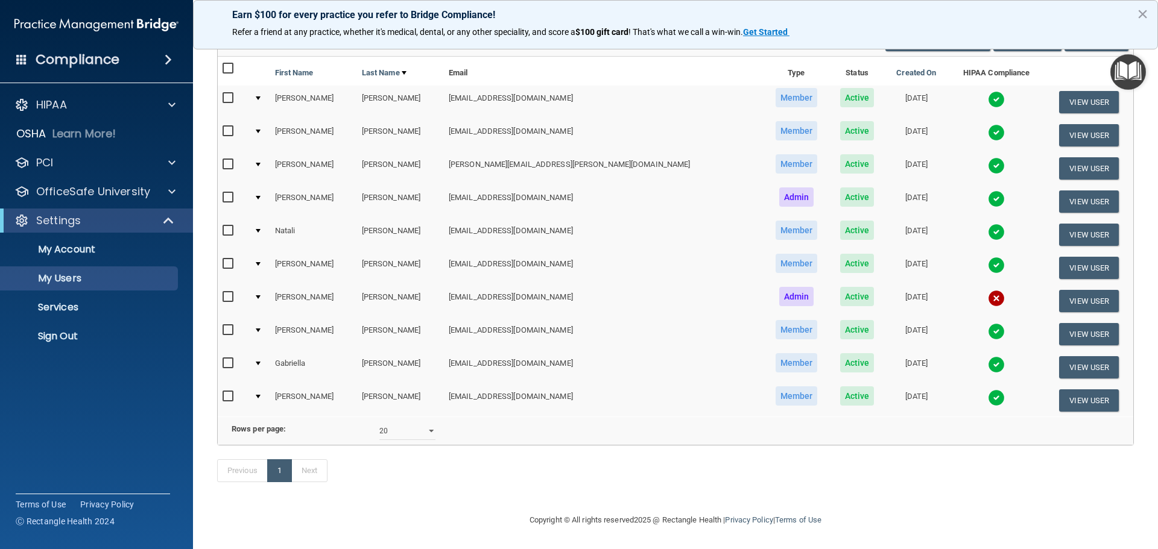
click at [988, 389] on img at bounding box center [996, 397] width 17 height 17
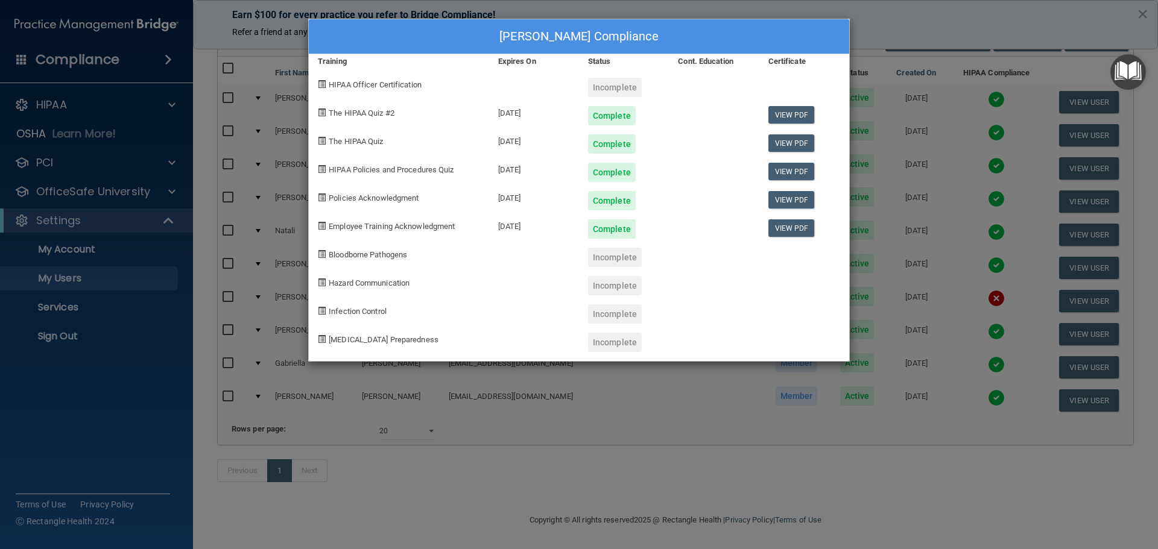
click at [520, 113] on div "[DATE]" at bounding box center [534, 111] width 90 height 28
copy div "[DATE]"
click at [900, 431] on div "Pamela Surratt's Compliance Training Expires On Status Cont. Education Certific…" at bounding box center [579, 274] width 1158 height 549
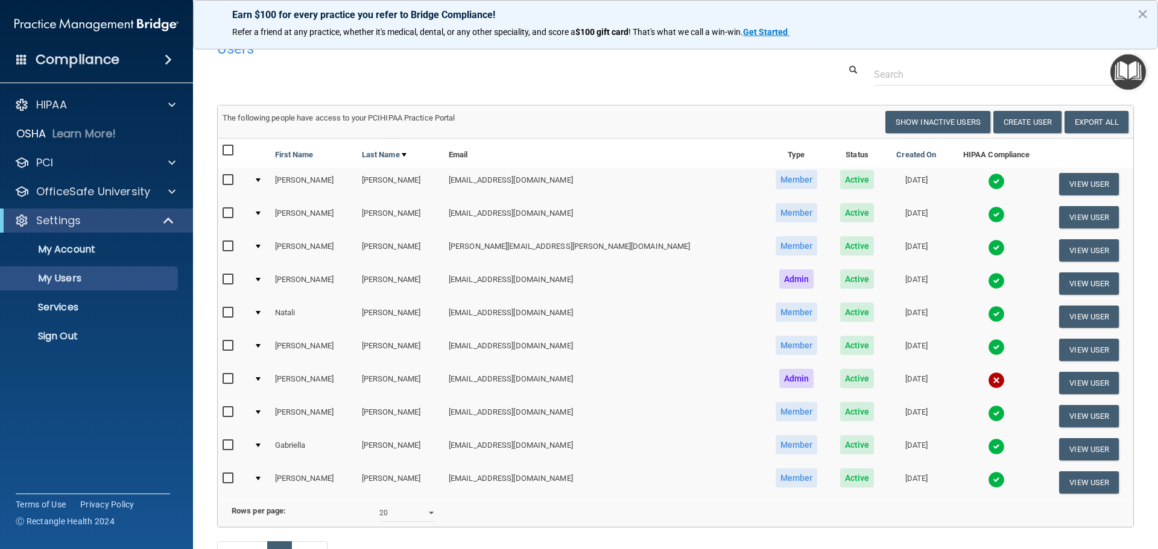
scroll to position [0, 0]
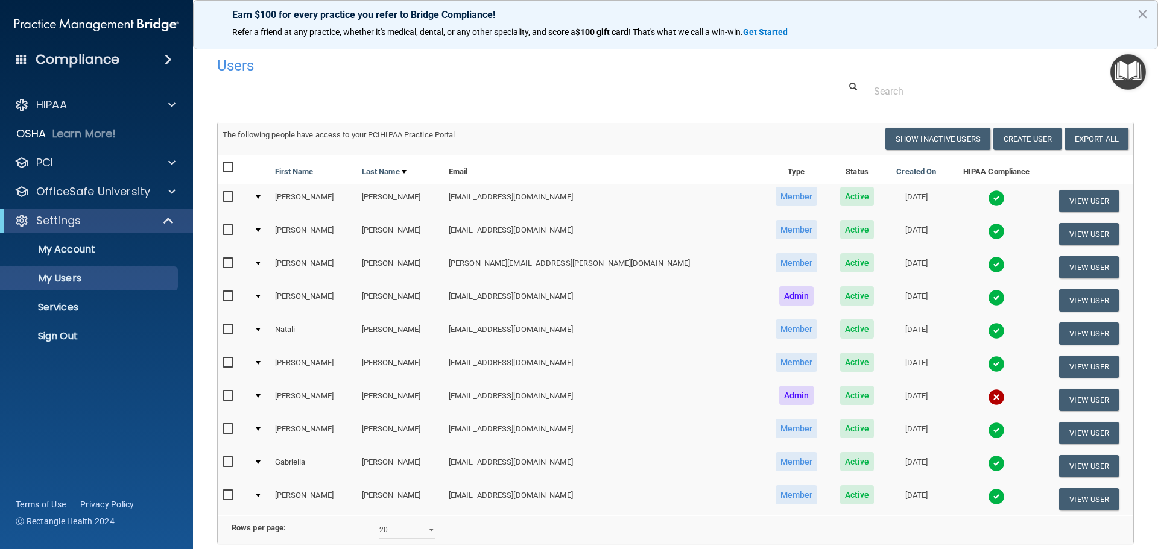
click at [988, 299] on img at bounding box center [996, 297] width 17 height 17
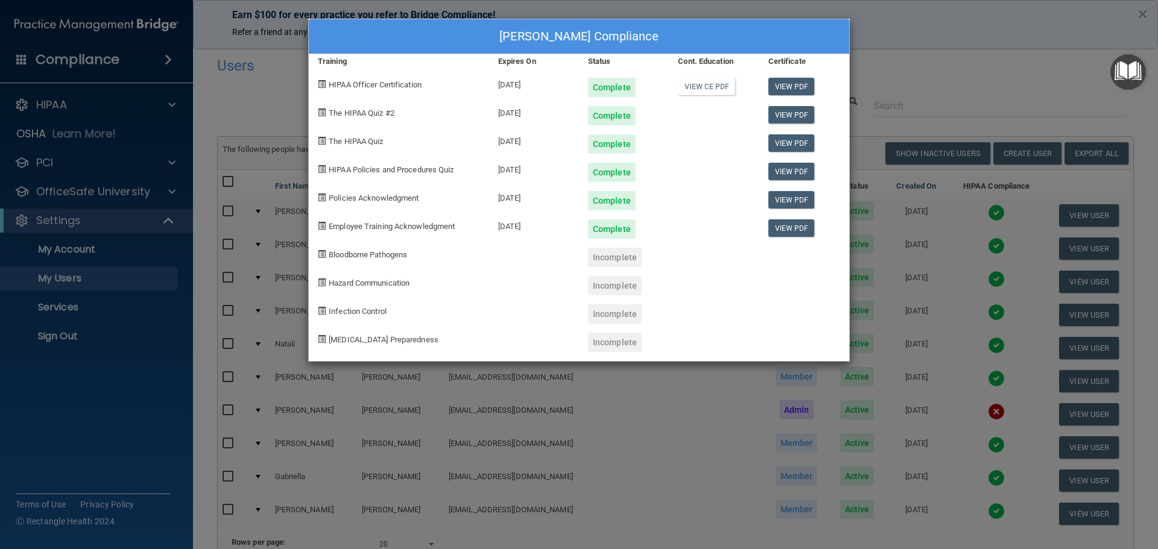
click at [524, 83] on div "[DATE]" at bounding box center [534, 83] width 90 height 28
copy div "[DATE]"
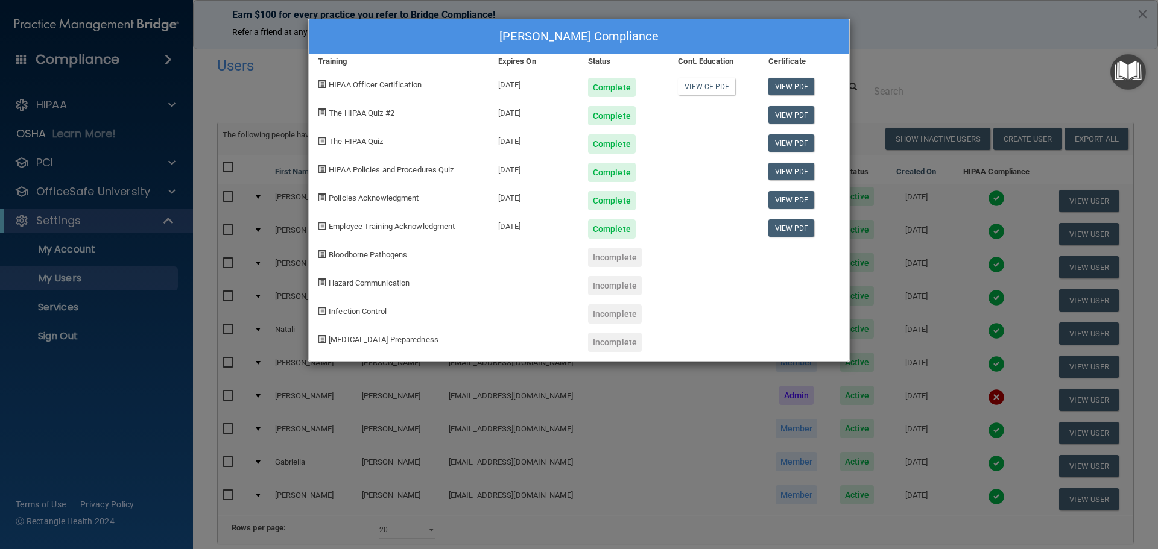
click at [722, 446] on div "Alaina Kraning's Compliance Training Expires On Status Cont. Education Certific…" at bounding box center [579, 274] width 1158 height 549
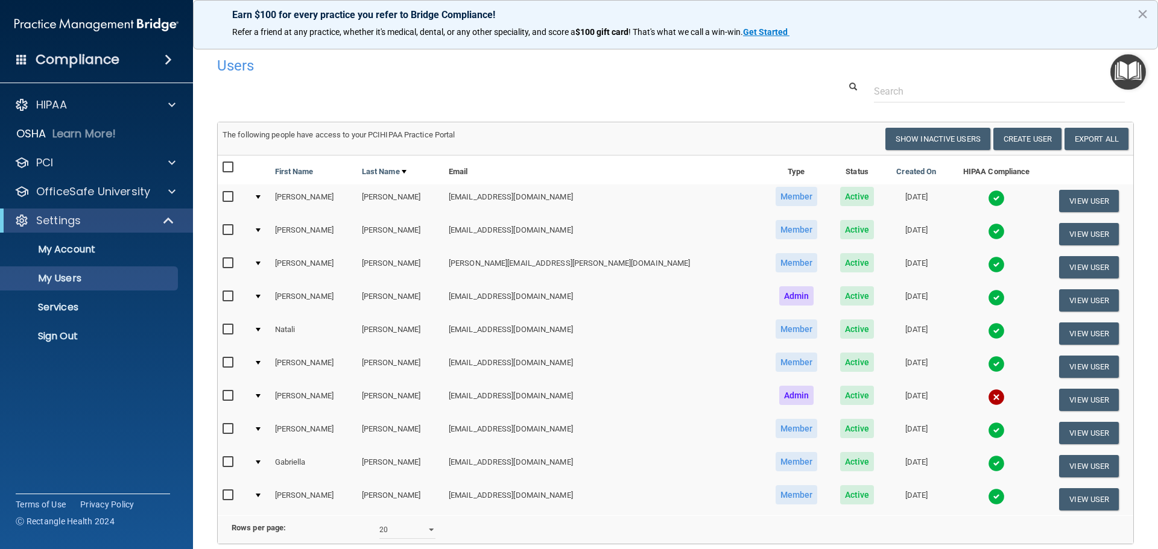
click at [988, 300] on img at bounding box center [996, 297] width 17 height 17
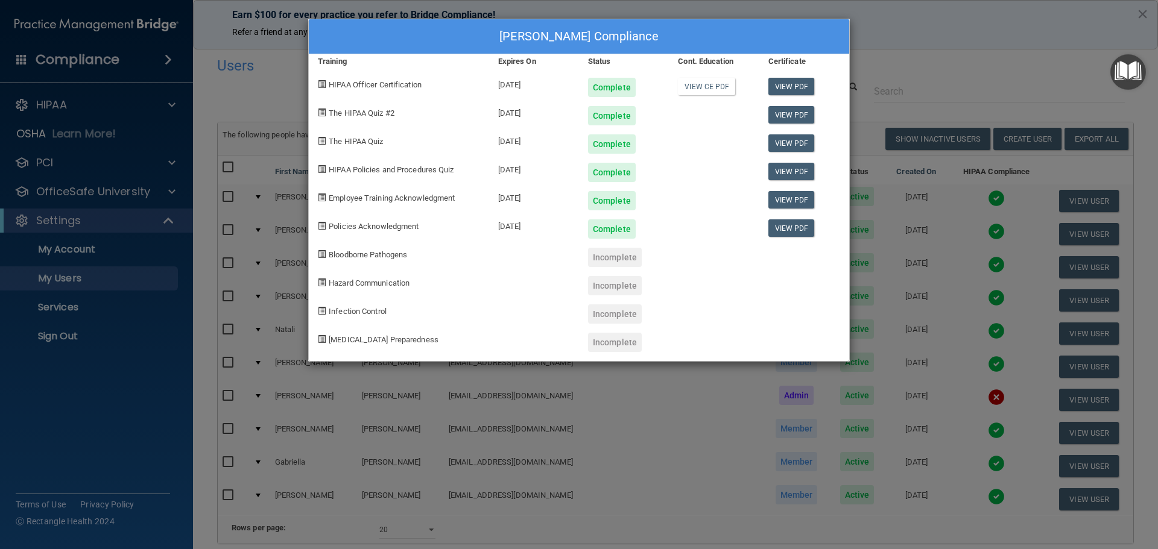
click at [643, 442] on div "Alaina Kraning's Compliance Training Expires On Status Cont. Education Certific…" at bounding box center [579, 274] width 1158 height 549
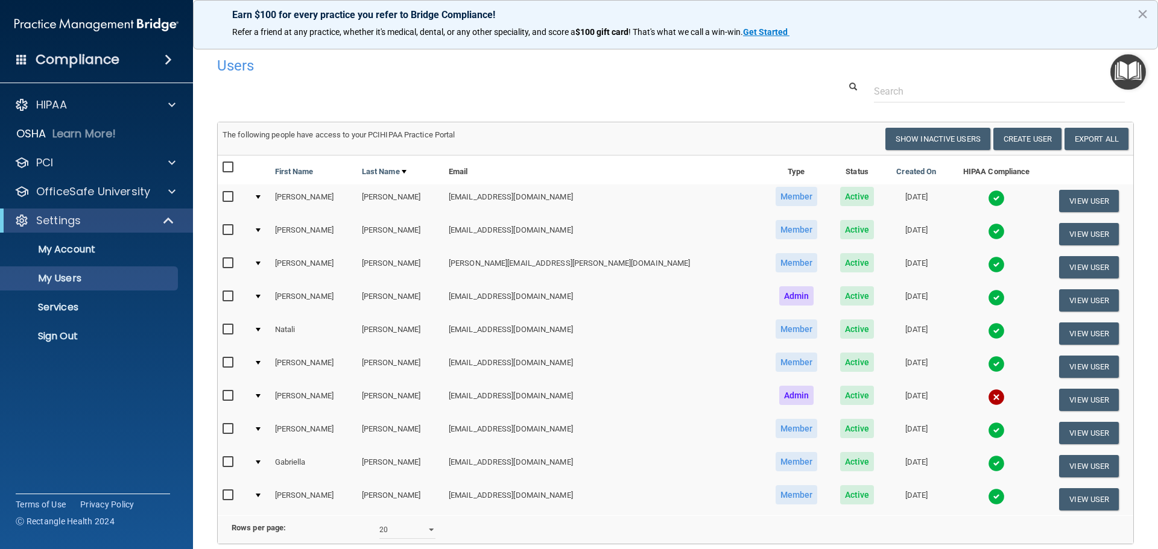
click at [137, 60] on div "Compliance" at bounding box center [96, 59] width 193 height 27
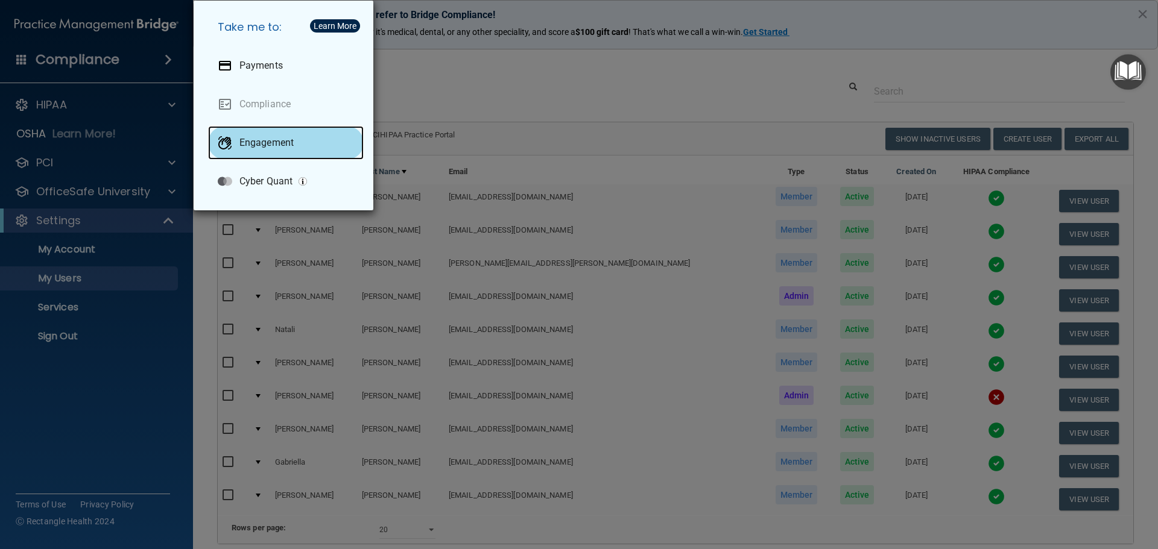
click at [290, 147] on p "Engagement" at bounding box center [266, 143] width 54 height 12
click at [130, 425] on div "Take me to: Payments Compliance Engagement Cyber Quant" at bounding box center [579, 274] width 1158 height 549
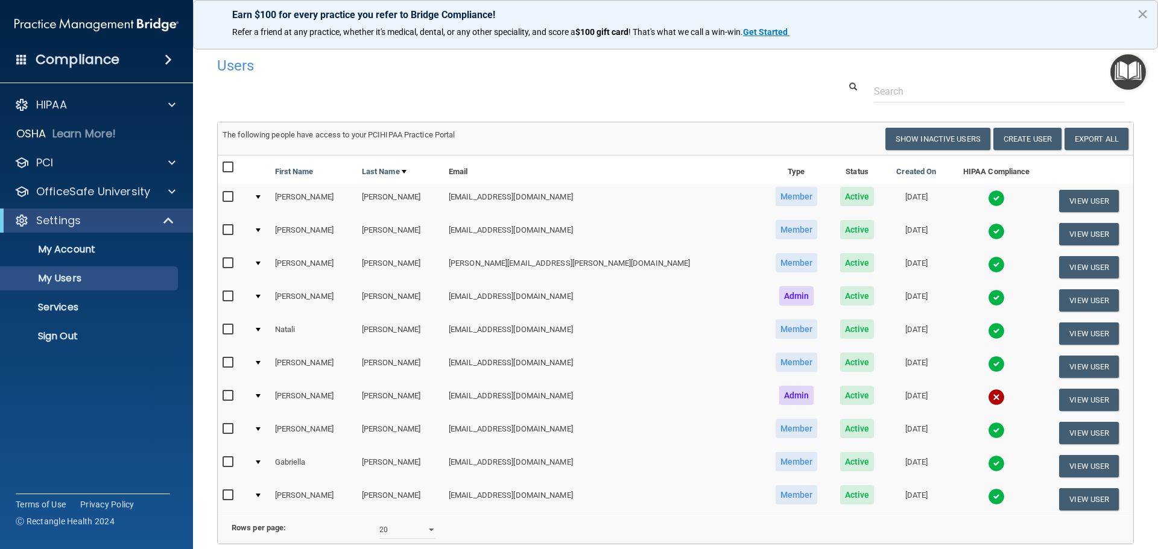
click at [1124, 83] on img "Open Resource Center" at bounding box center [1128, 72] width 36 height 36
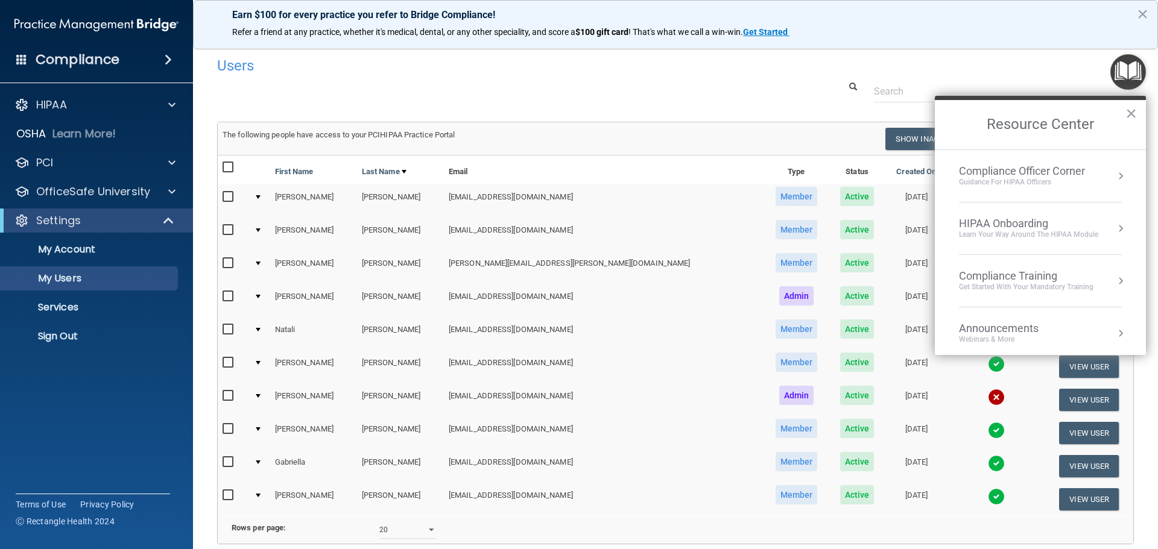
click at [1053, 169] on div "Compliance Officer Corner" at bounding box center [1022, 171] width 126 height 13
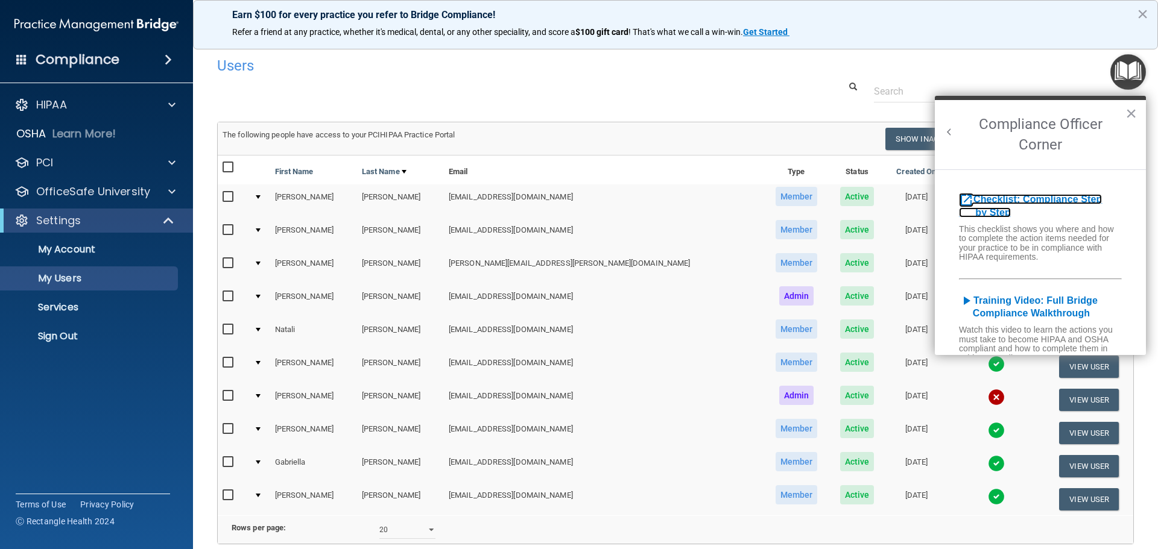
click at [1003, 197] on b "Checklist: Compliance Step by Step" at bounding box center [1030, 206] width 143 height 24
click at [1144, 14] on button "×" at bounding box center [1141, 13] width 11 height 19
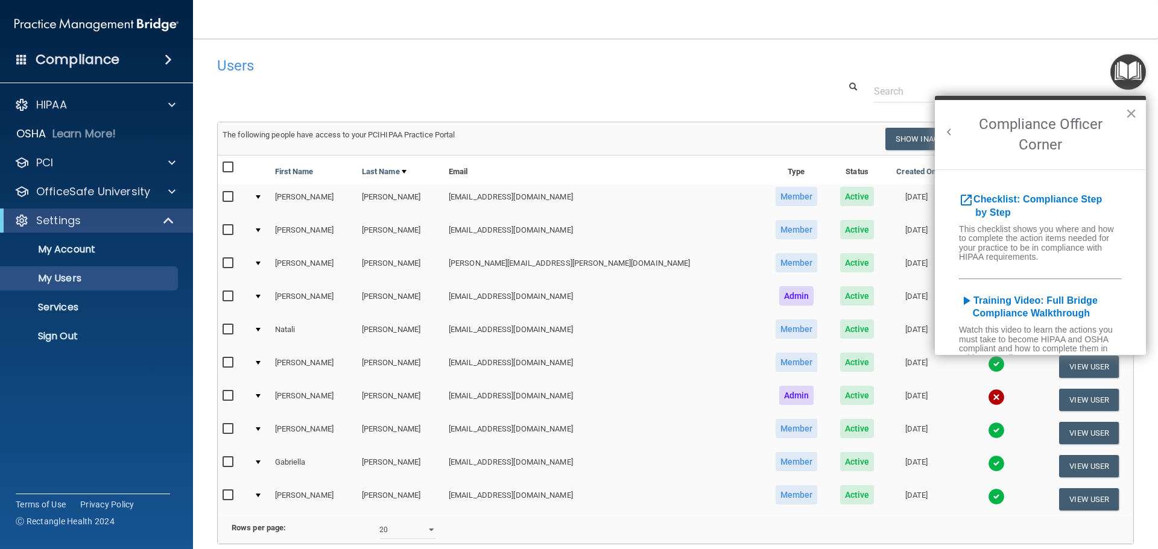
click at [1132, 113] on button "×" at bounding box center [1130, 113] width 11 height 19
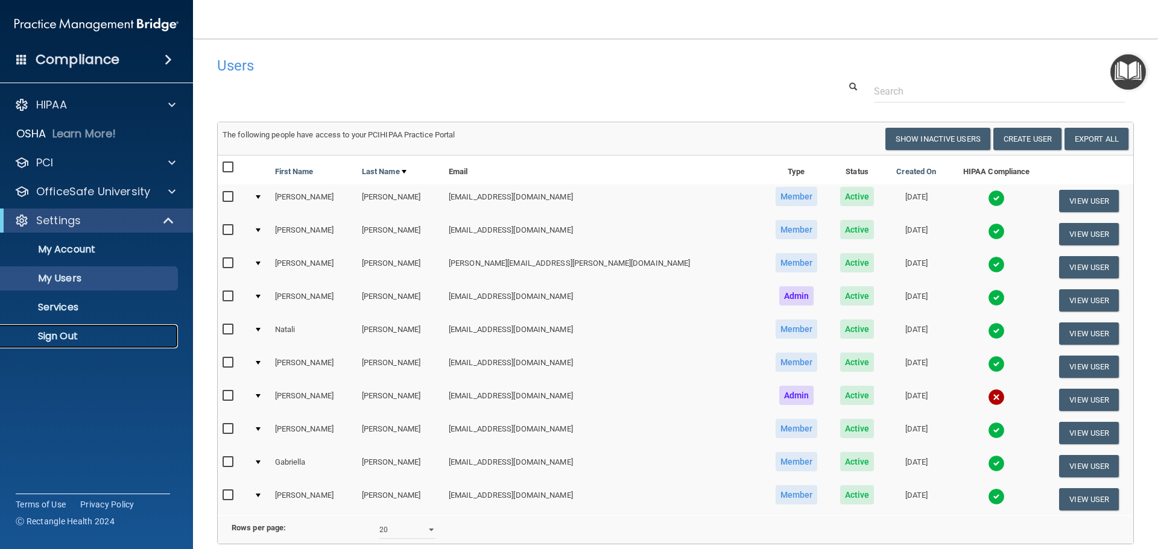
click at [58, 334] on p "Sign Out" at bounding box center [90, 336] width 165 height 12
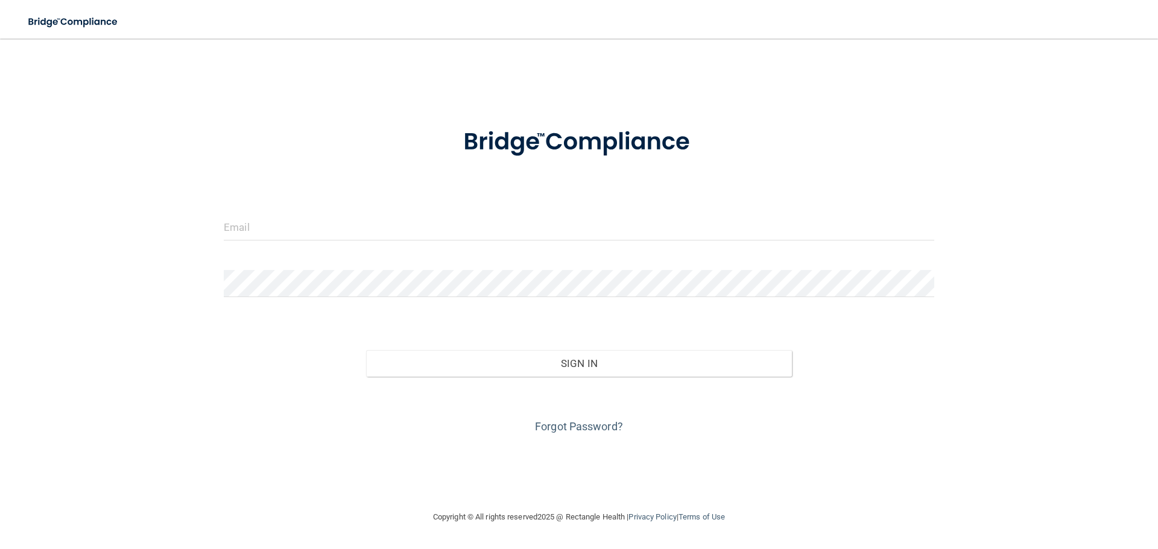
drag, startPoint x: 344, startPoint y: 10, endPoint x: 294, endPoint y: 87, distance: 91.6
click at [294, 87] on div "Invalid email/password. You don't have permission to access that page. Sign In …" at bounding box center [578, 274] width 1109 height 447
click at [841, 186] on form "Invalid email/password. You don't have permission to access that page. Sign In …" at bounding box center [579, 274] width 710 height 326
drag, startPoint x: 1127, startPoint y: 0, endPoint x: 838, endPoint y: 78, distance: 299.1
click at [838, 78] on div "Invalid email/password. You don't have permission to access that page. Sign In …" at bounding box center [578, 274] width 1109 height 447
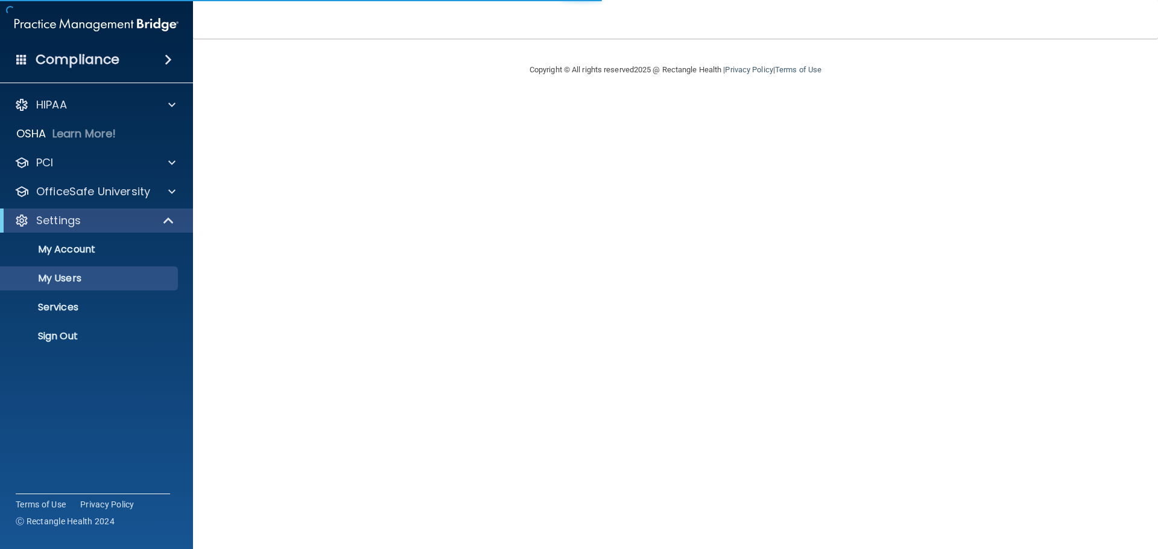
select select "20"
